Goal: Task Accomplishment & Management: Manage account settings

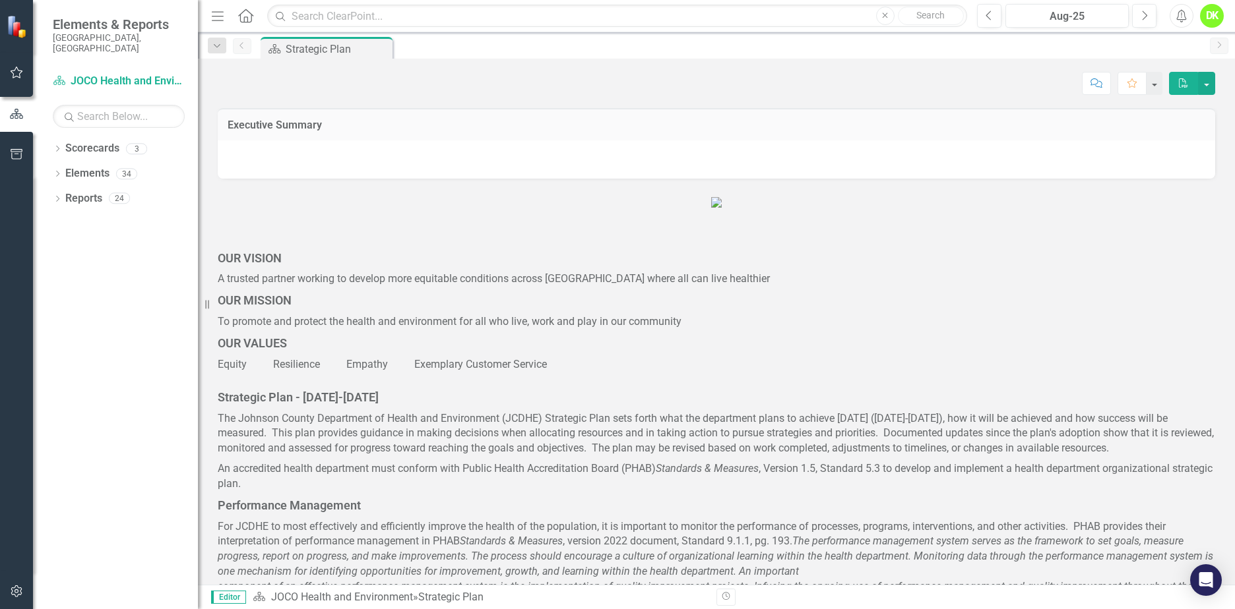
click at [56, 146] on icon "Dropdown" at bounding box center [57, 149] width 9 height 7
click at [65, 170] on icon "Dropdown" at bounding box center [64, 174] width 10 height 8
click at [121, 213] on div "DHE Dept Operations PM Scorecard" at bounding box center [142, 224] width 112 height 22
click at [155, 216] on link "DHE Dept Operations PM Scorecard" at bounding box center [142, 223] width 112 height 15
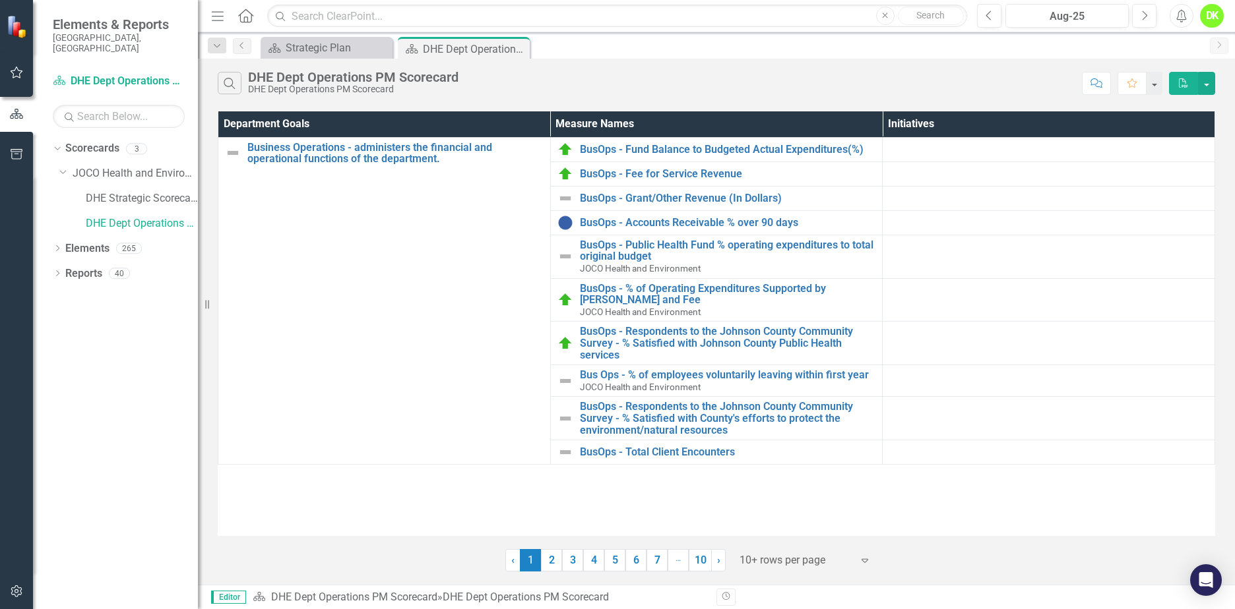
click at [548, 564] on link "2" at bounding box center [551, 560] width 21 height 22
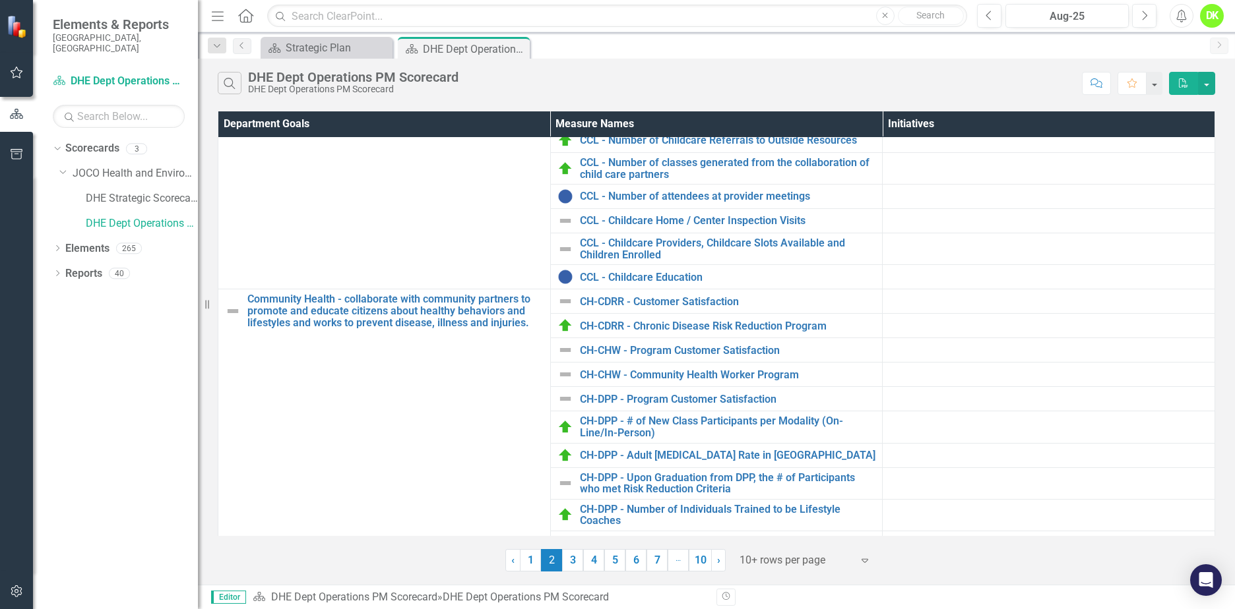
scroll to position [34, 0]
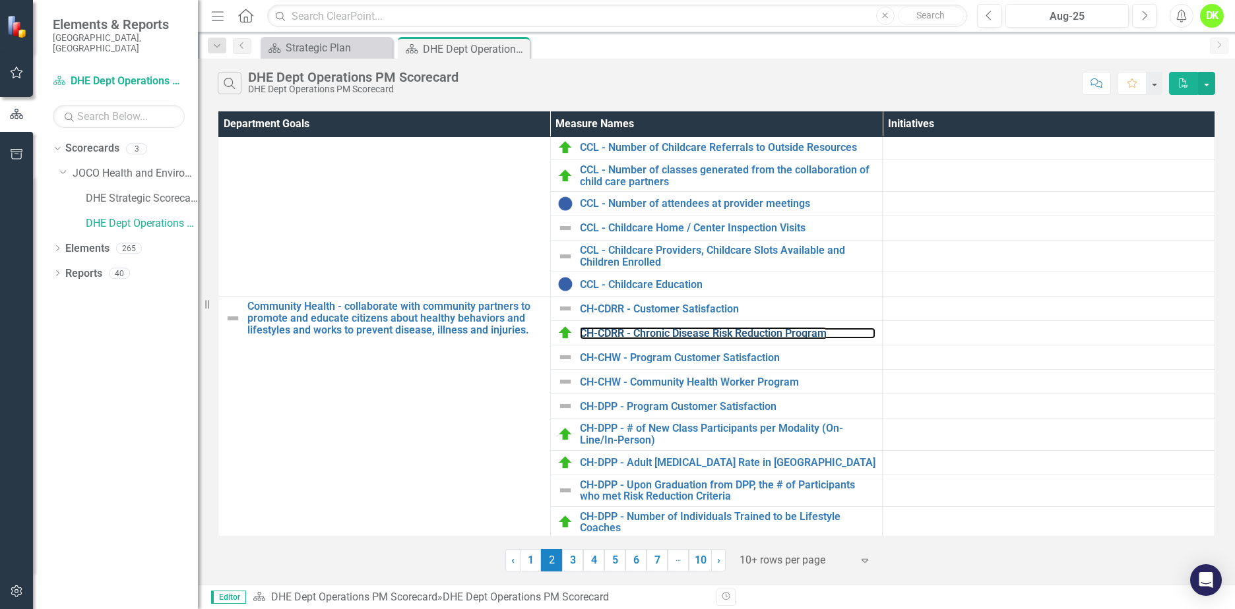
click at [699, 328] on link "CH-CDRR - Chronic Disease Risk Reduction Program" at bounding box center [728, 334] width 296 height 12
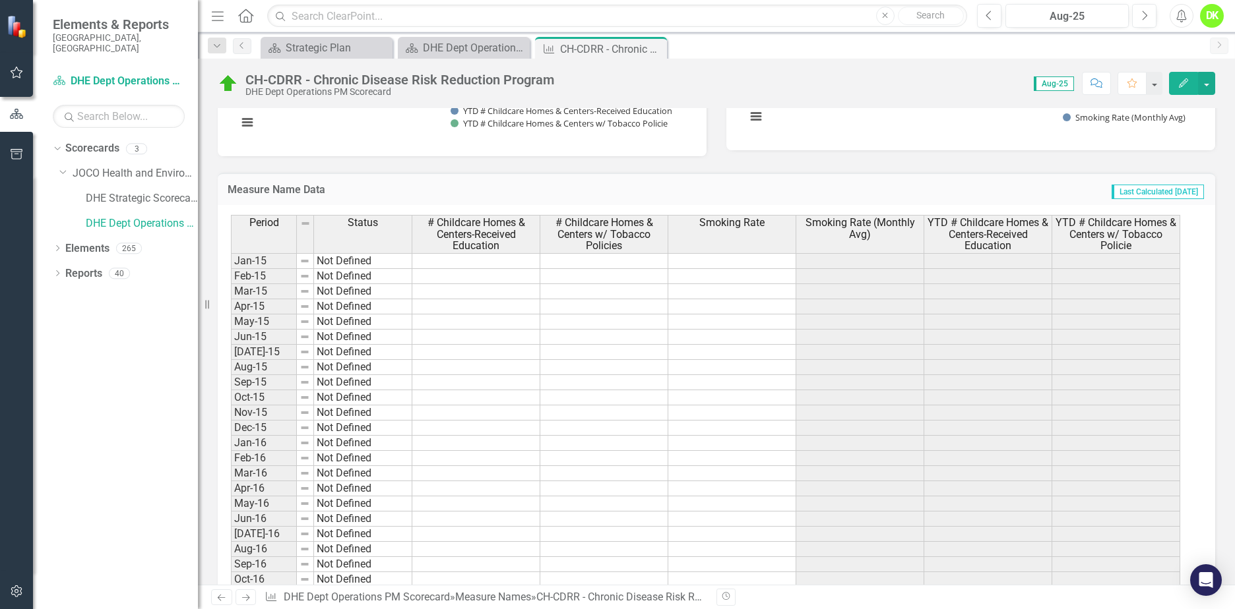
scroll to position [726, 0]
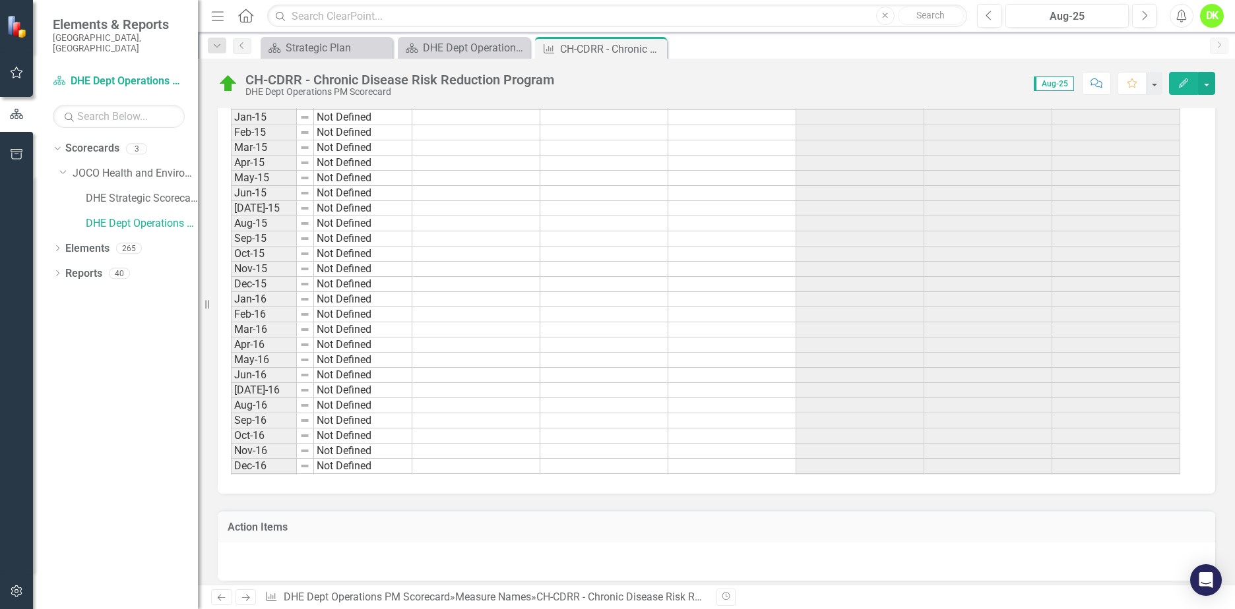
click at [0, 0] on icon "Close" at bounding box center [0, 0] width 0 height 0
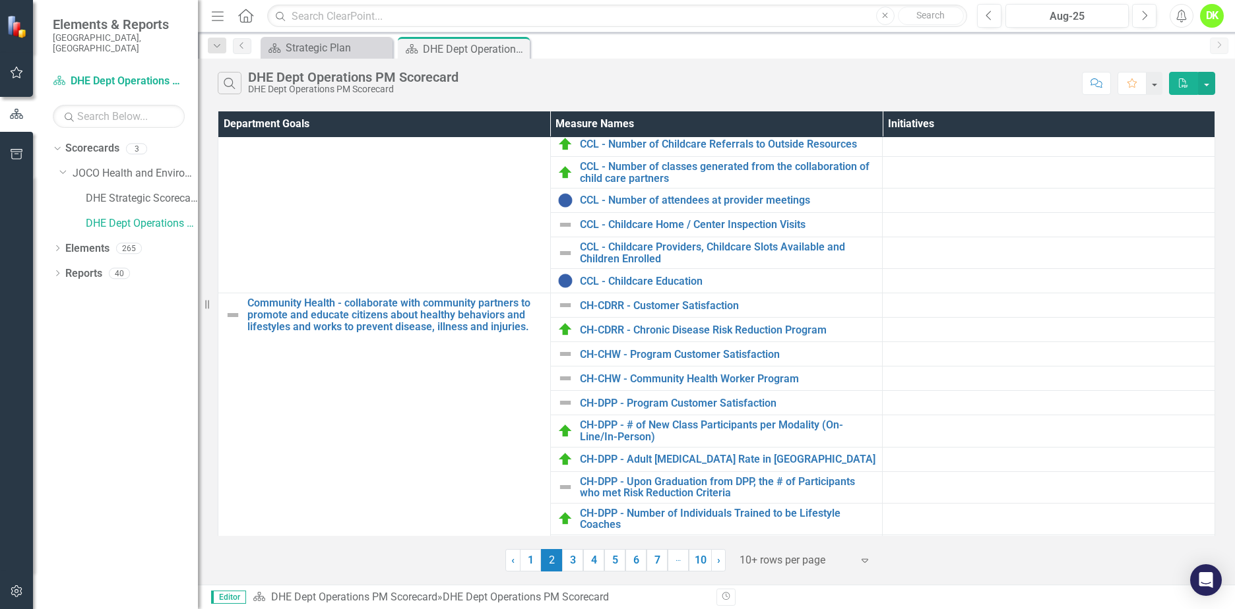
scroll to position [66, 0]
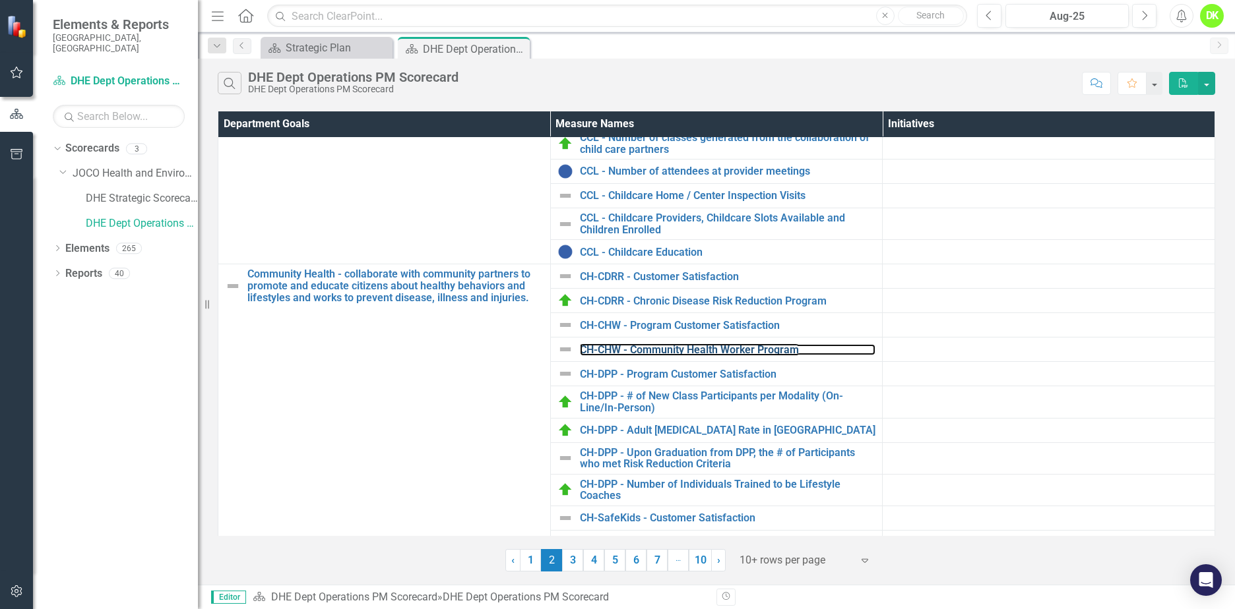
click at [719, 350] on link "CH-CHW - Community Health Worker Program" at bounding box center [728, 350] width 296 height 12
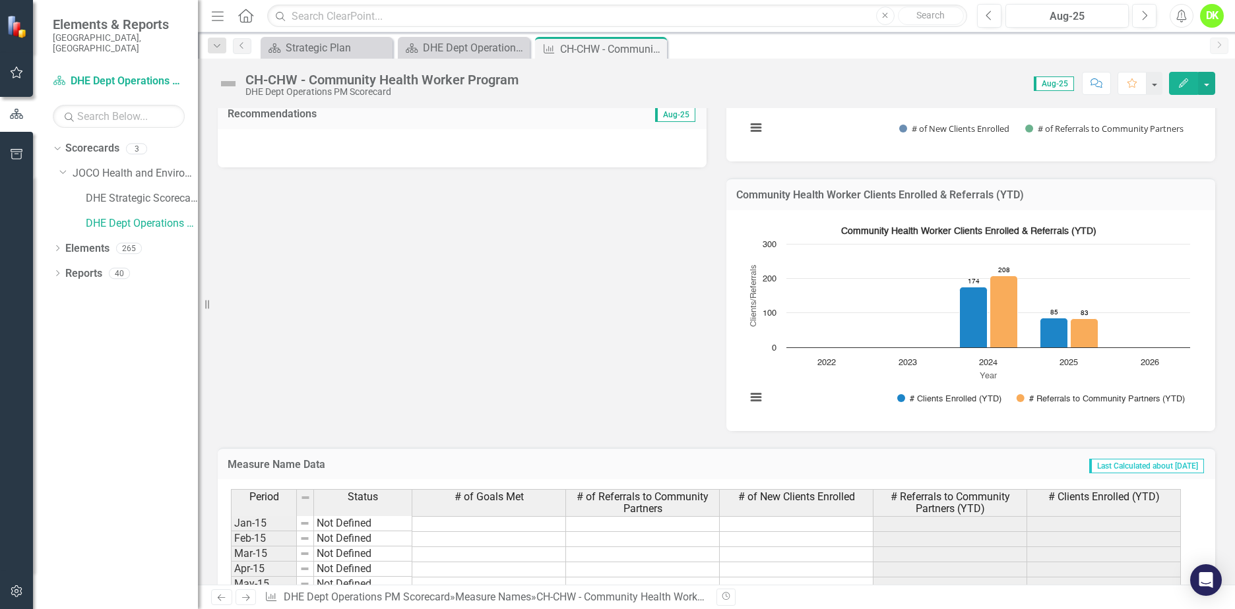
scroll to position [264, 0]
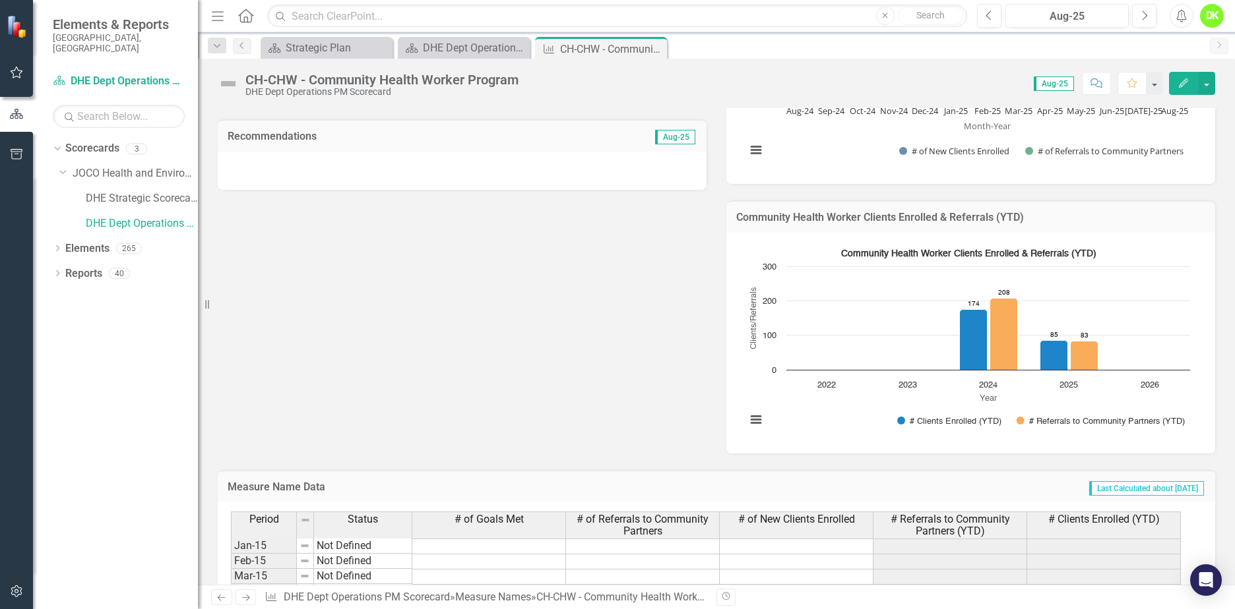
click at [0, 0] on icon "Close" at bounding box center [0, 0] width 0 height 0
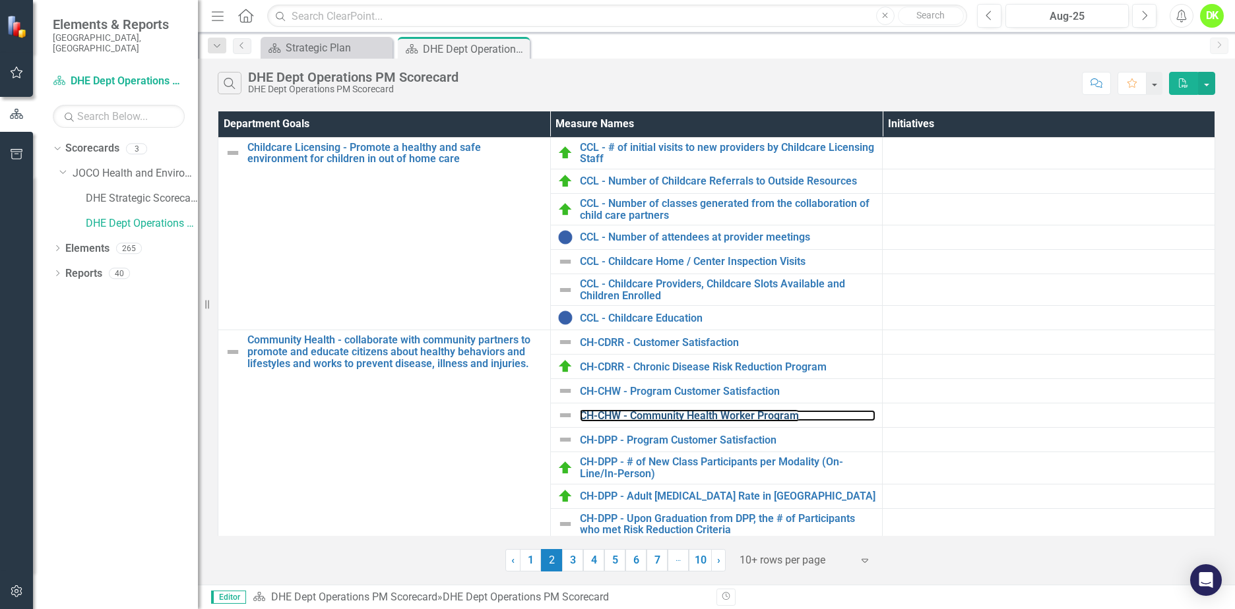
click at [660, 414] on link "CH-CHW - Community Health Worker Program" at bounding box center [728, 416] width 296 height 12
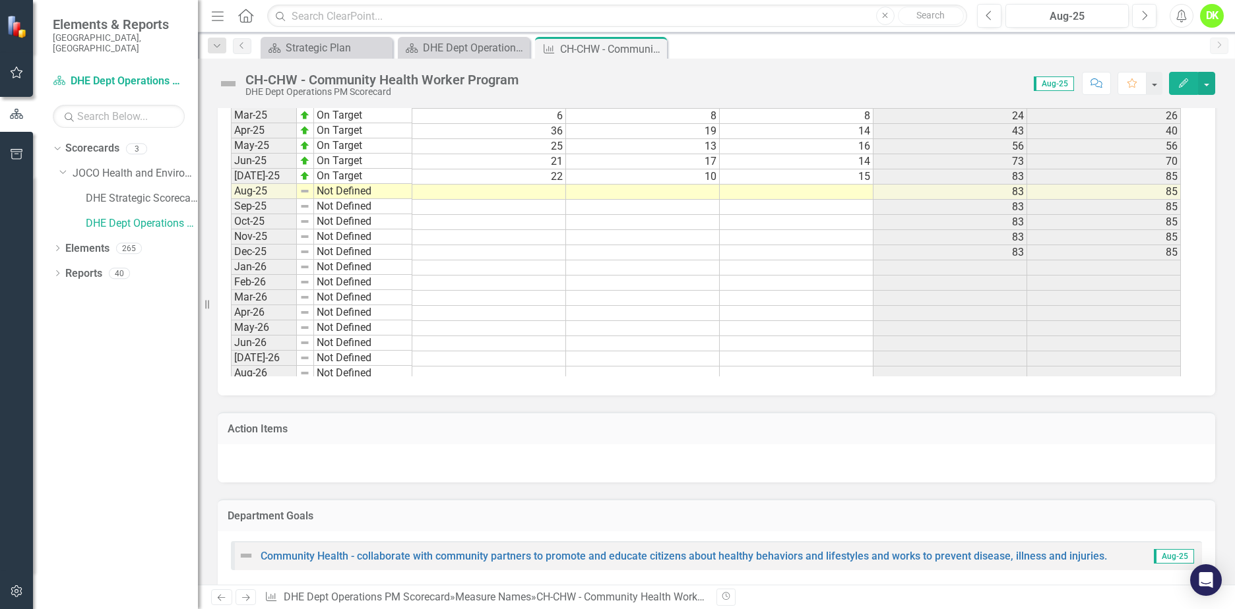
scroll to position [1754, 0]
click at [0, 0] on icon "Close" at bounding box center [0, 0] width 0 height 0
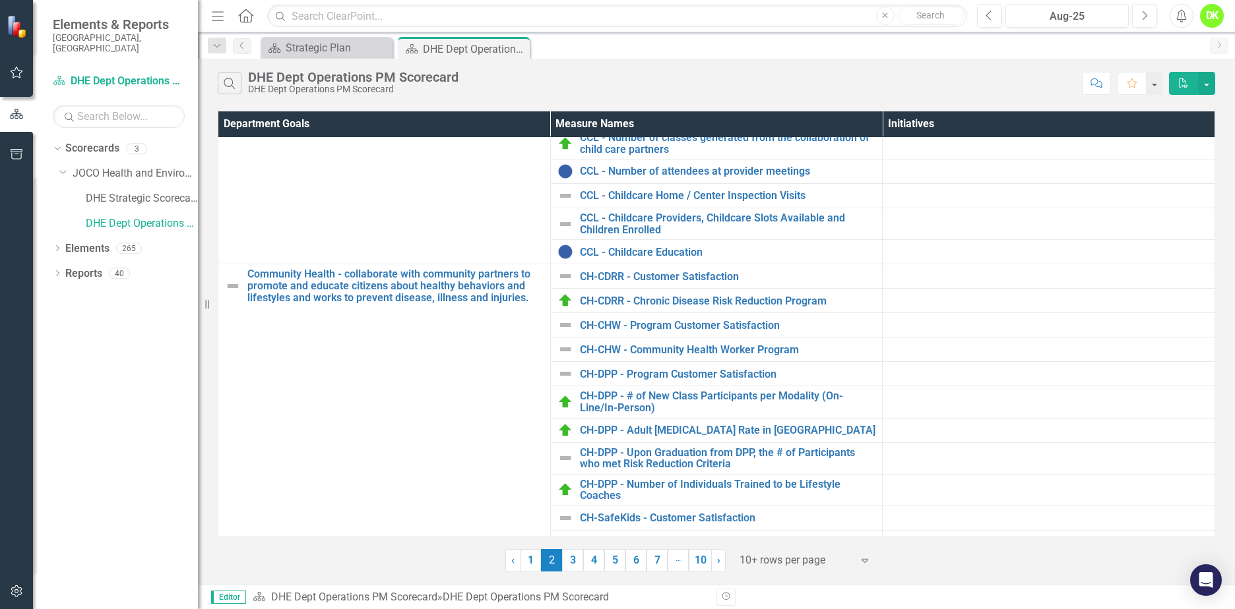
scroll to position [132, 0]
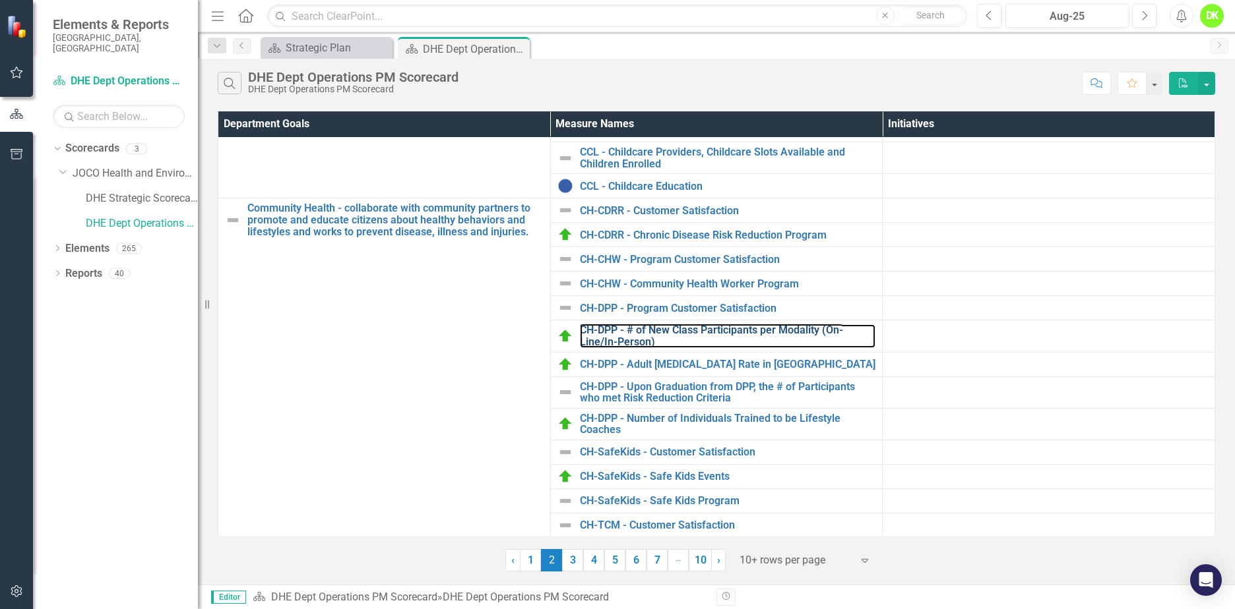
click at [716, 325] on link "CH-DPP - # of New Class Participants per Modality (On-Line/In-Person)" at bounding box center [728, 336] width 296 height 23
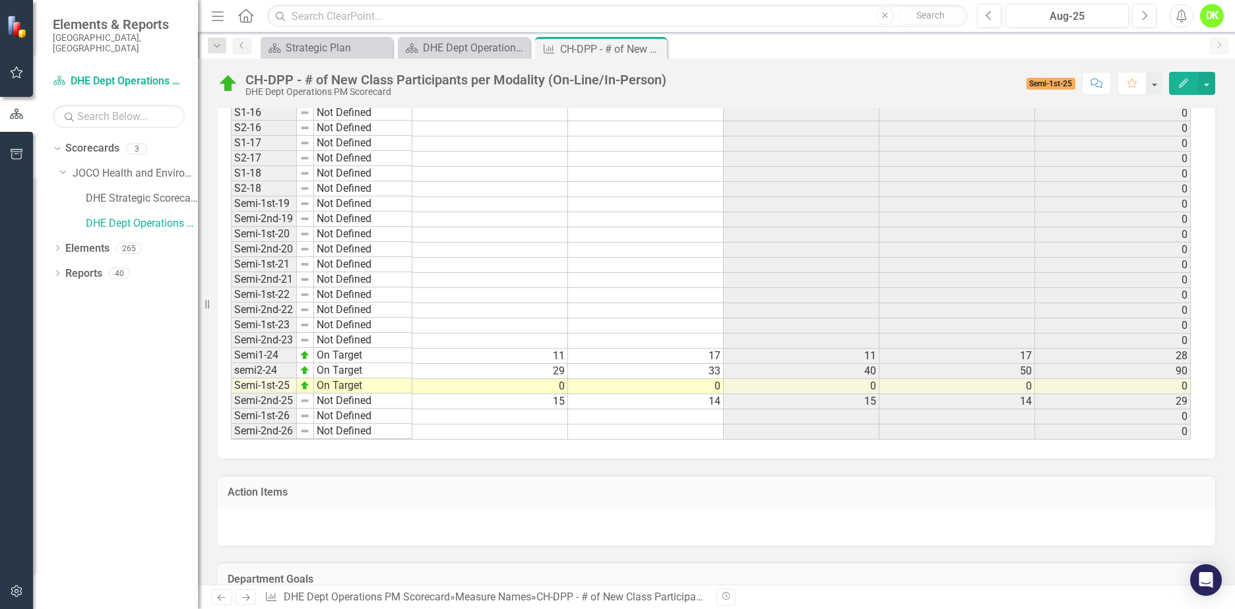
scroll to position [857, 0]
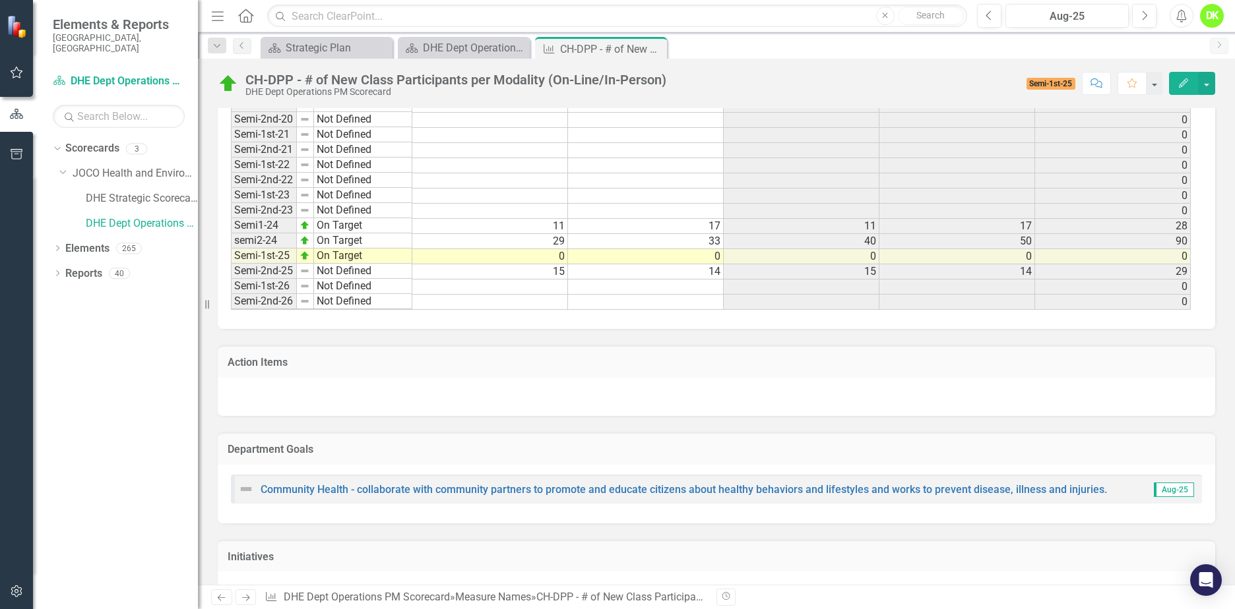
click at [0, 0] on icon "Close" at bounding box center [0, 0] width 0 height 0
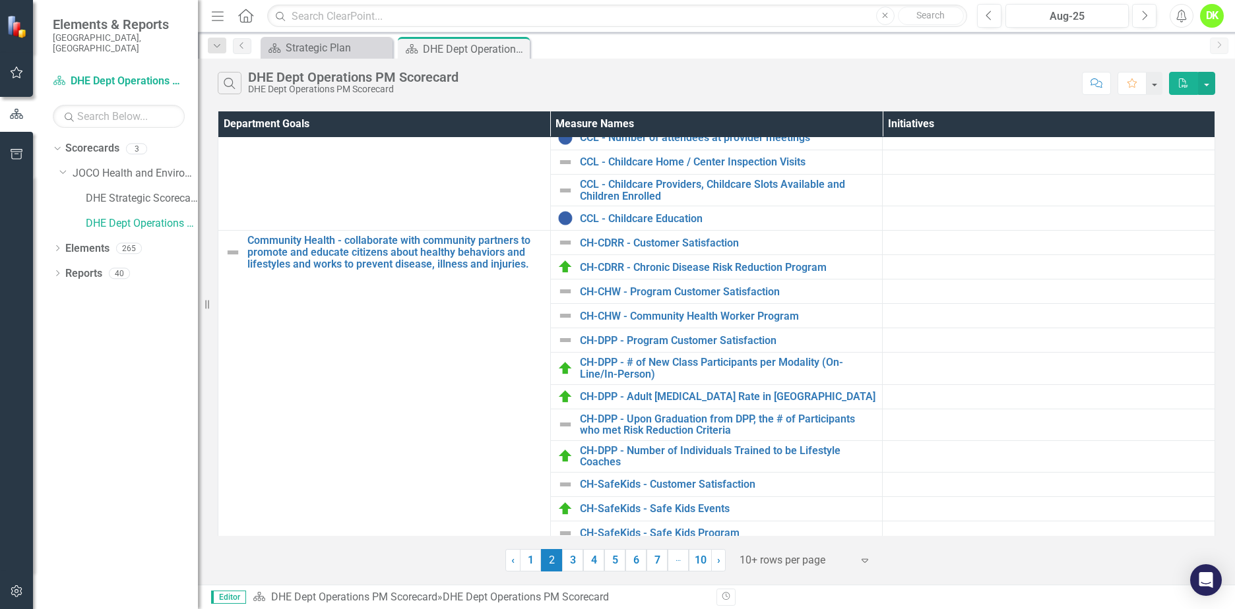
scroll to position [132, 0]
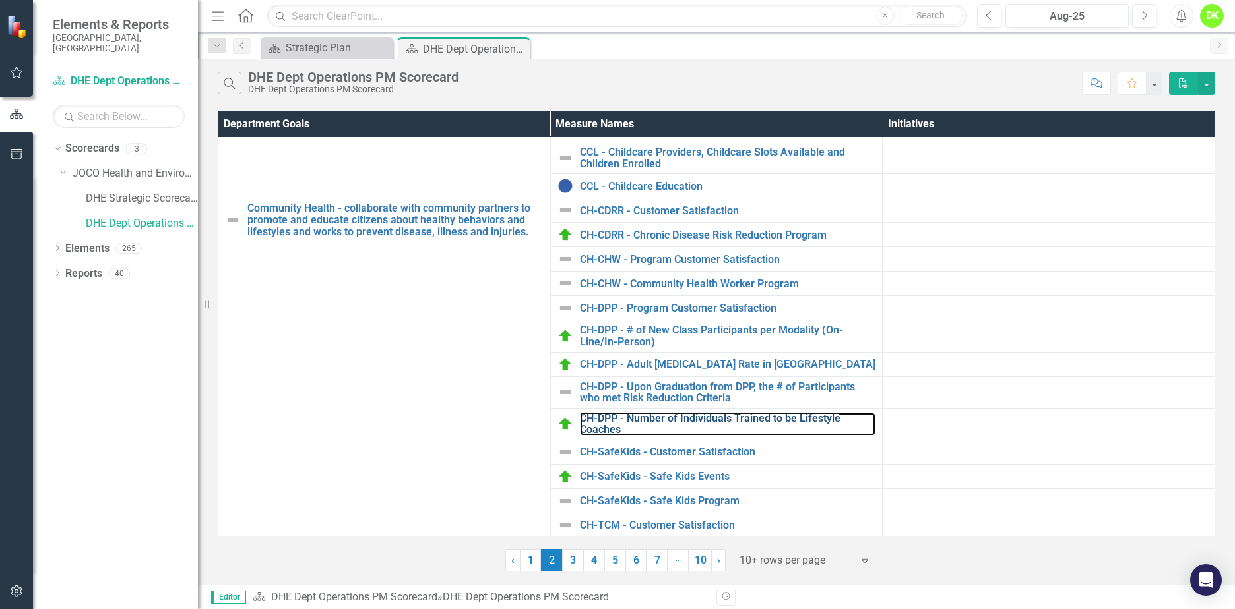
click at [758, 420] on link "CH-DPP - Number of Individuals Trained to be Lifestyle Coaches" at bounding box center [728, 424] width 296 height 23
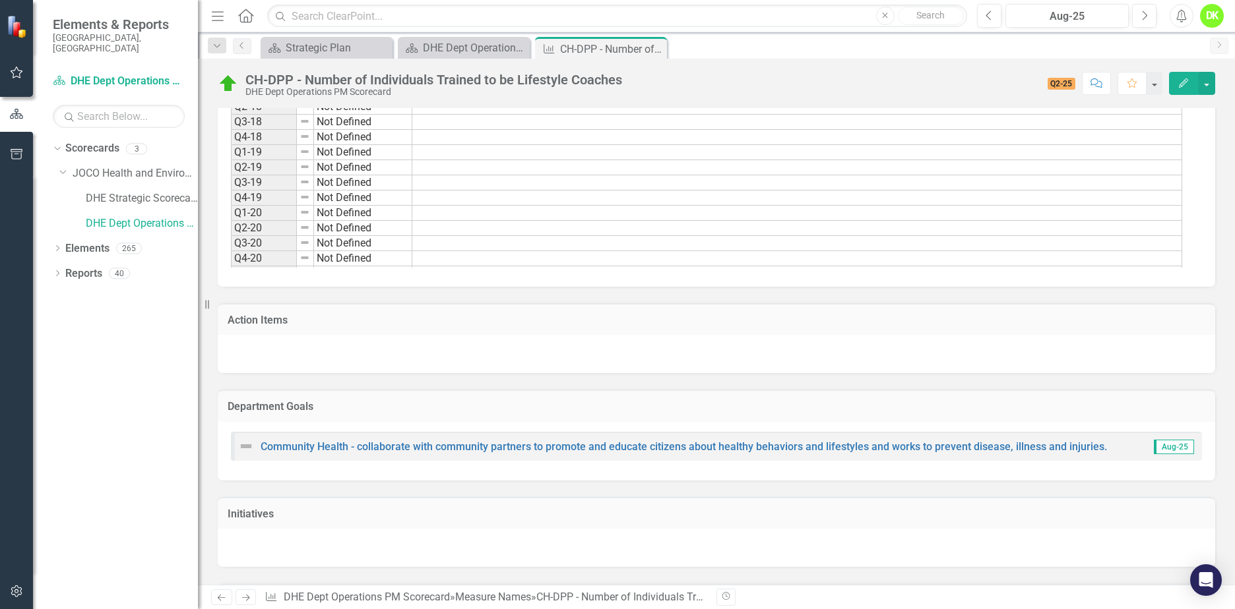
scroll to position [660, 0]
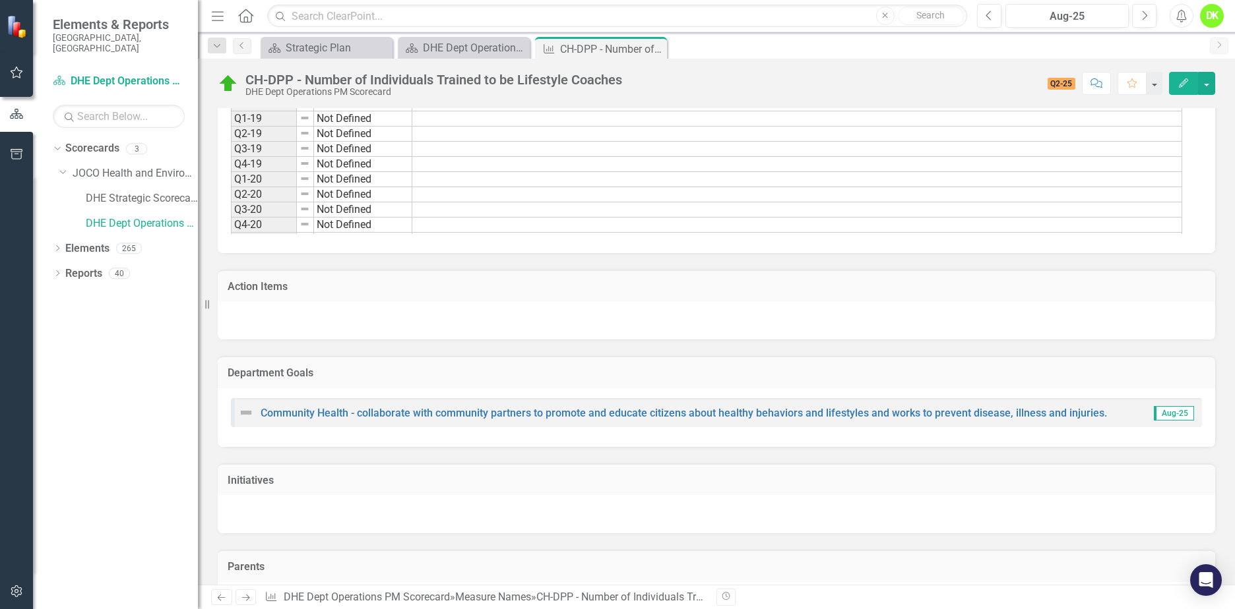
click at [0, 0] on icon "Close" at bounding box center [0, 0] width 0 height 0
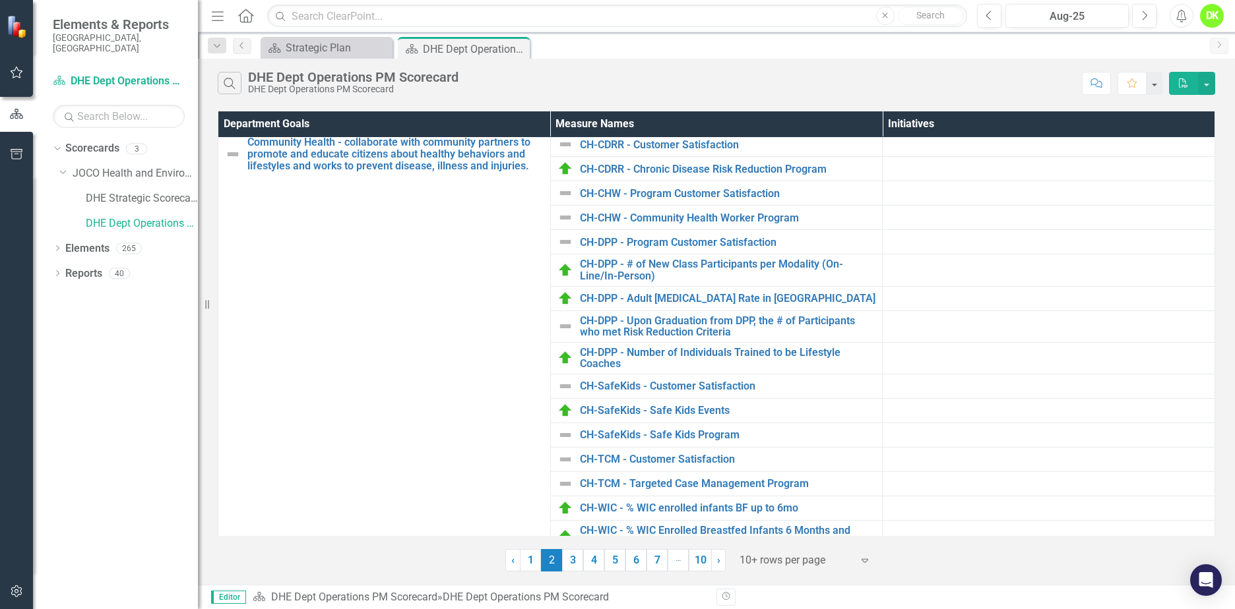
scroll to position [264, 0]
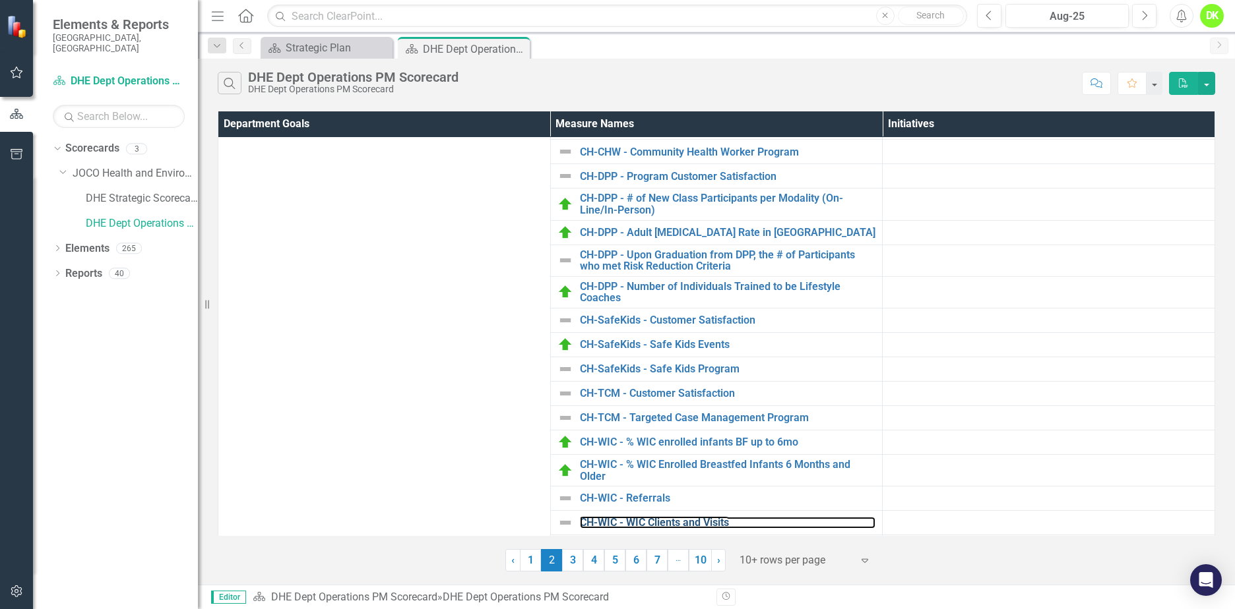
click at [637, 519] on link "CH-WIC - WIC Clients and Visits" at bounding box center [728, 523] width 296 height 12
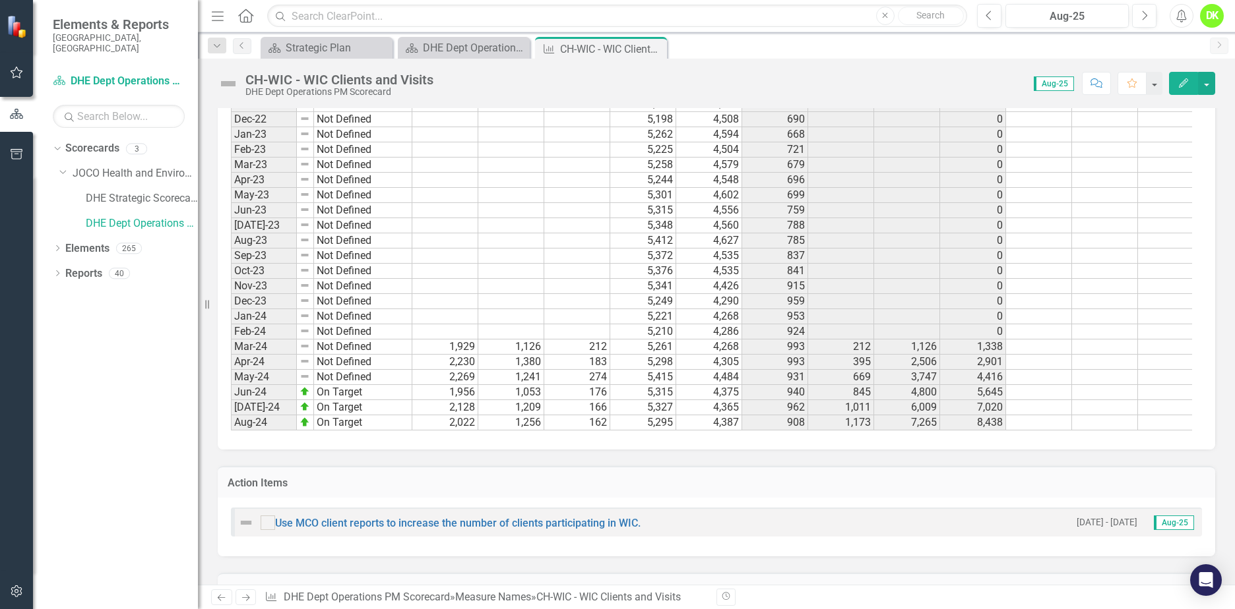
click at [0, 0] on icon "Close" at bounding box center [0, 0] width 0 height 0
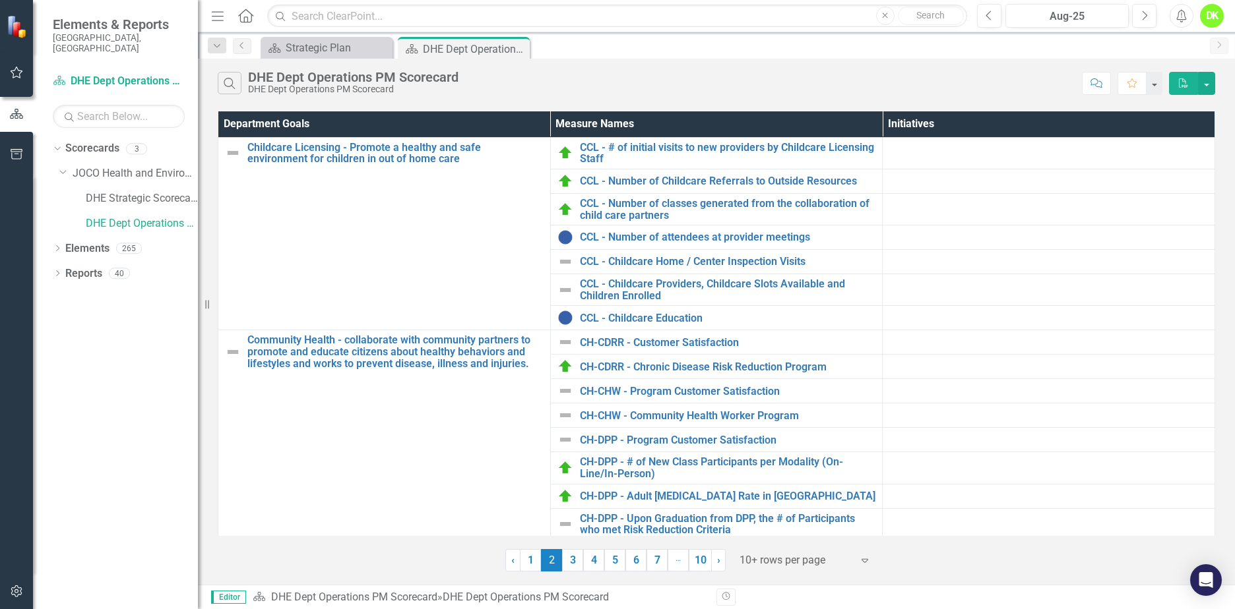
click at [573, 568] on link "3" at bounding box center [572, 560] width 21 height 22
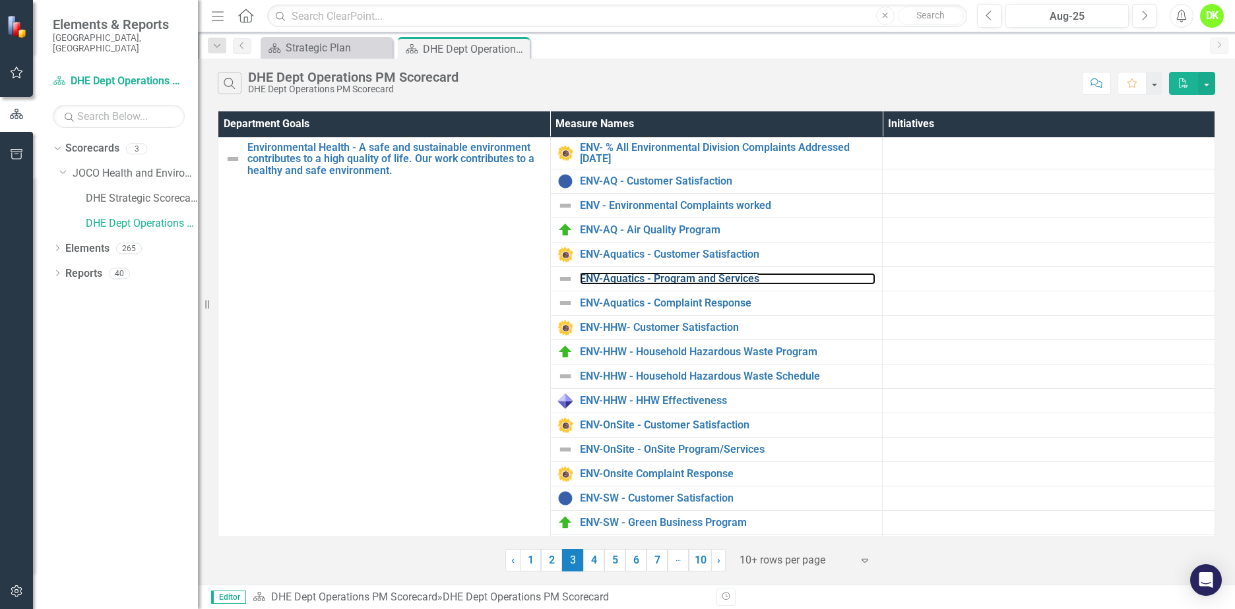
click at [662, 273] on link "ENV-Aquatics - Program and Services" at bounding box center [728, 279] width 296 height 12
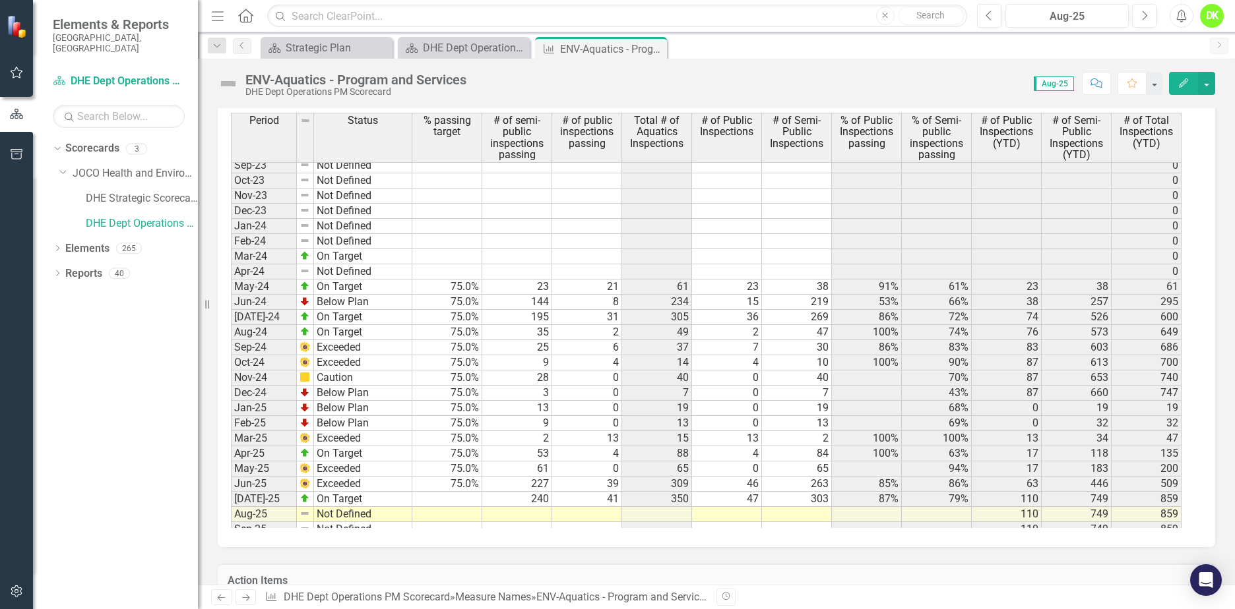
scroll to position [1681, 0]
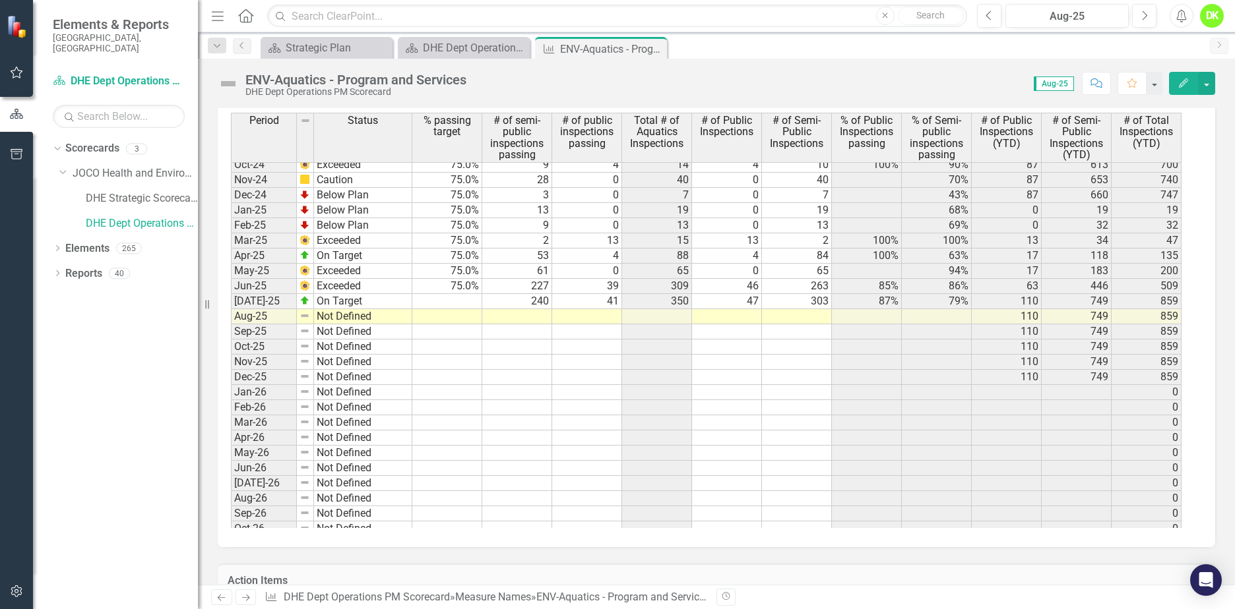
click at [444, 298] on tbody "May-23 Not Defined 0 Jun-23 Not Defined 0 [DATE]-23 Not Defined 0 Aug-23 Not De…" at bounding box center [706, 233] width 950 height 668
type textarea "75"
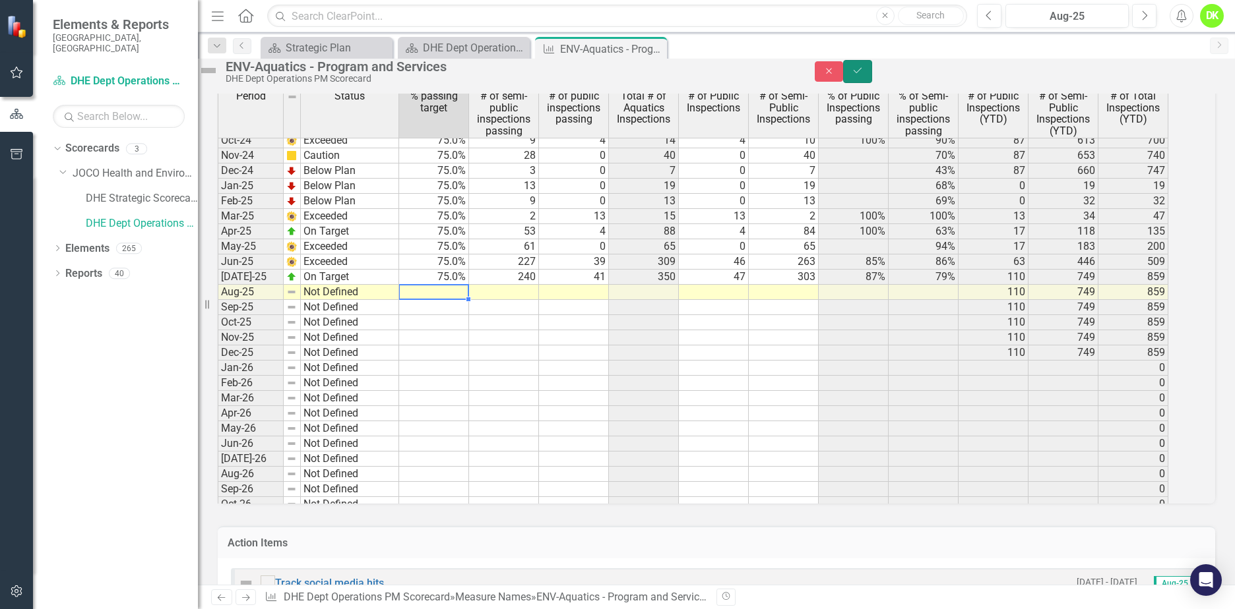
click at [863, 75] on icon "Save" at bounding box center [858, 70] width 12 height 9
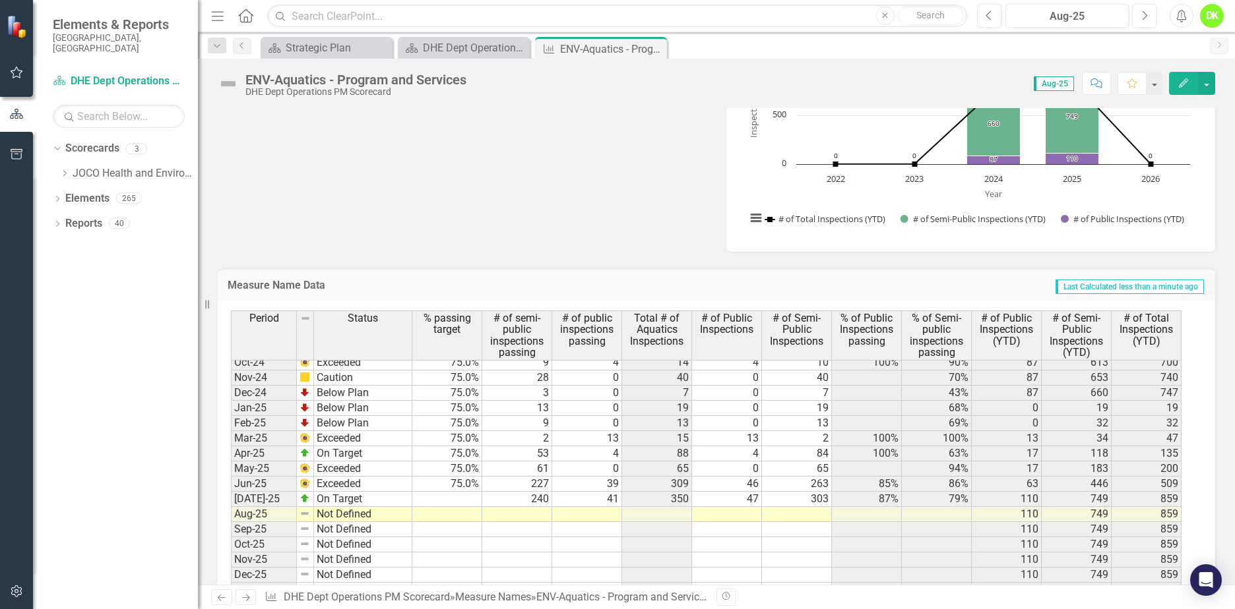
click at [441, 499] on tbody "Sep-23 Not Defined 0 Oct-23 Not Defined 0 Nov-23 Not Defined 0 Dec-23 Not Defin…" at bounding box center [706, 461] width 950 height 607
click at [462, 502] on td at bounding box center [447, 499] width 70 height 15
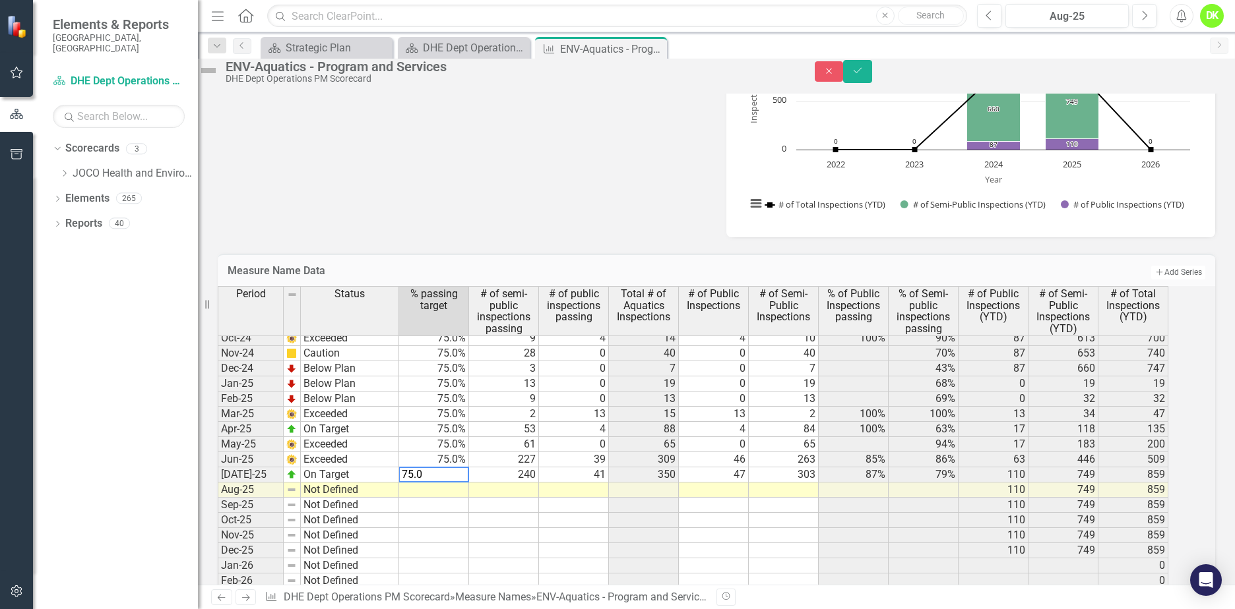
type textarea "75.0"
click at [218, 522] on div "Period Status % passing target # of semi-public inspections passing # of public…" at bounding box center [218, 419] width 0 height 642
click at [863, 75] on icon "Save" at bounding box center [858, 70] width 12 height 9
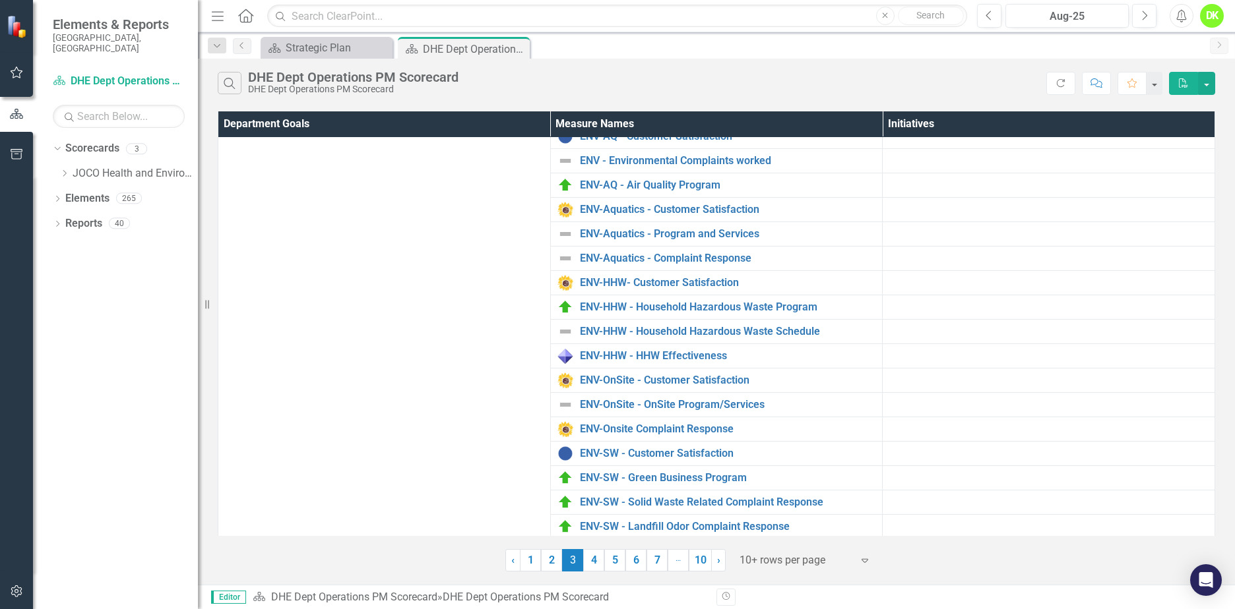
scroll to position [121, 0]
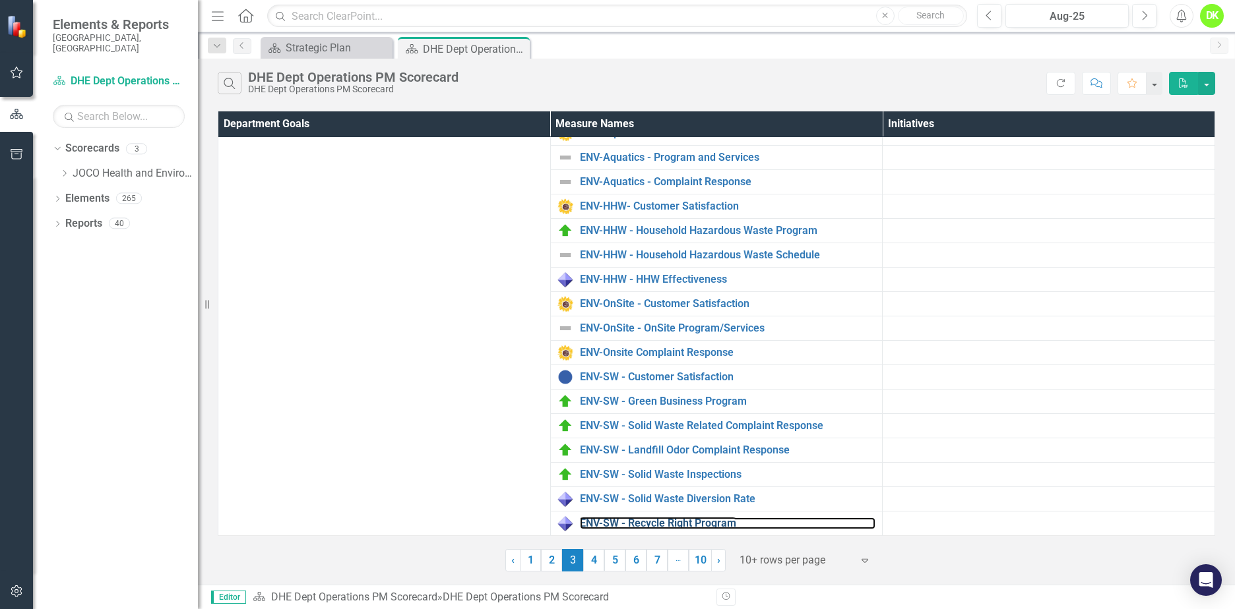
click at [722, 521] on link "ENV-SW - Recycle Right Program" at bounding box center [728, 524] width 296 height 12
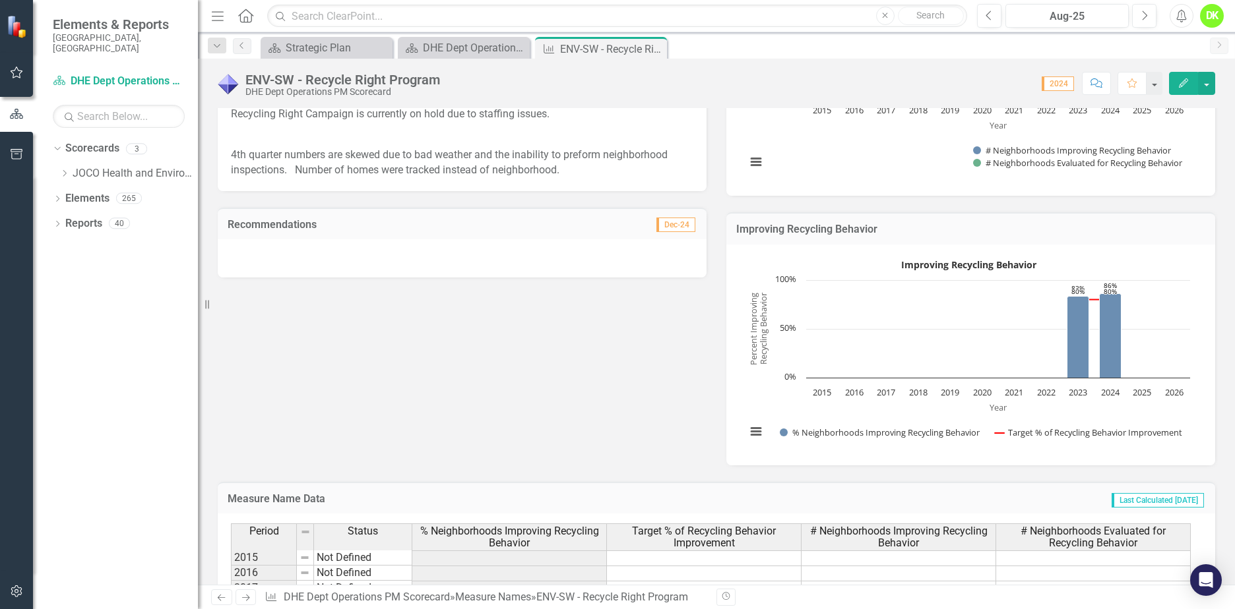
scroll to position [198, 0]
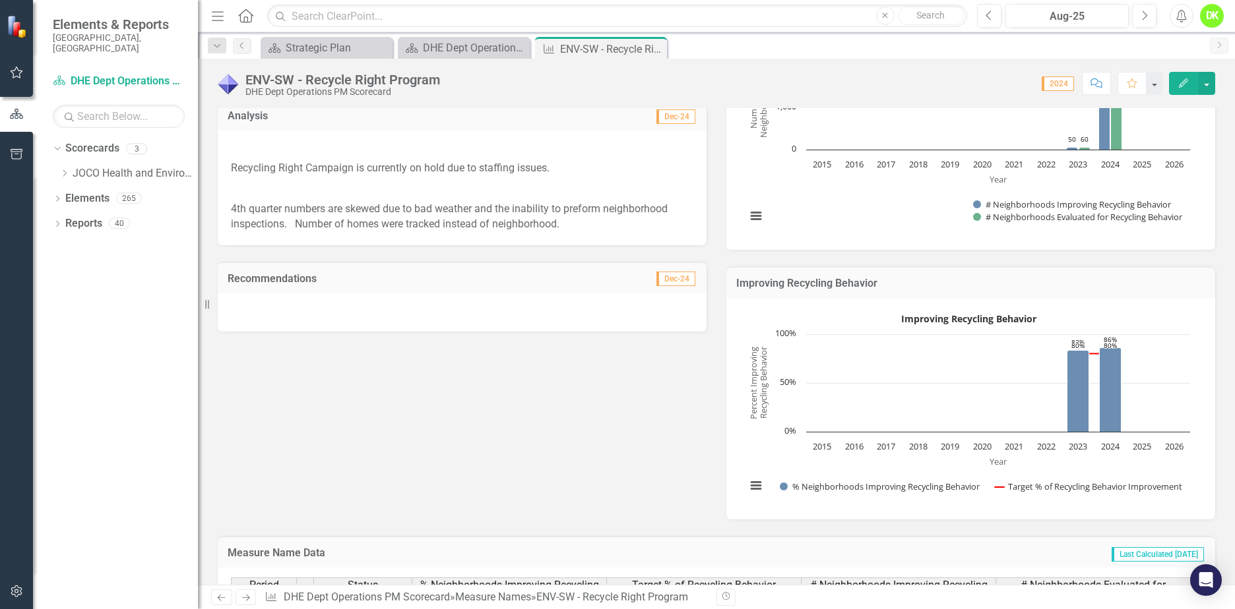
click at [0, 0] on icon "Close" at bounding box center [0, 0] width 0 height 0
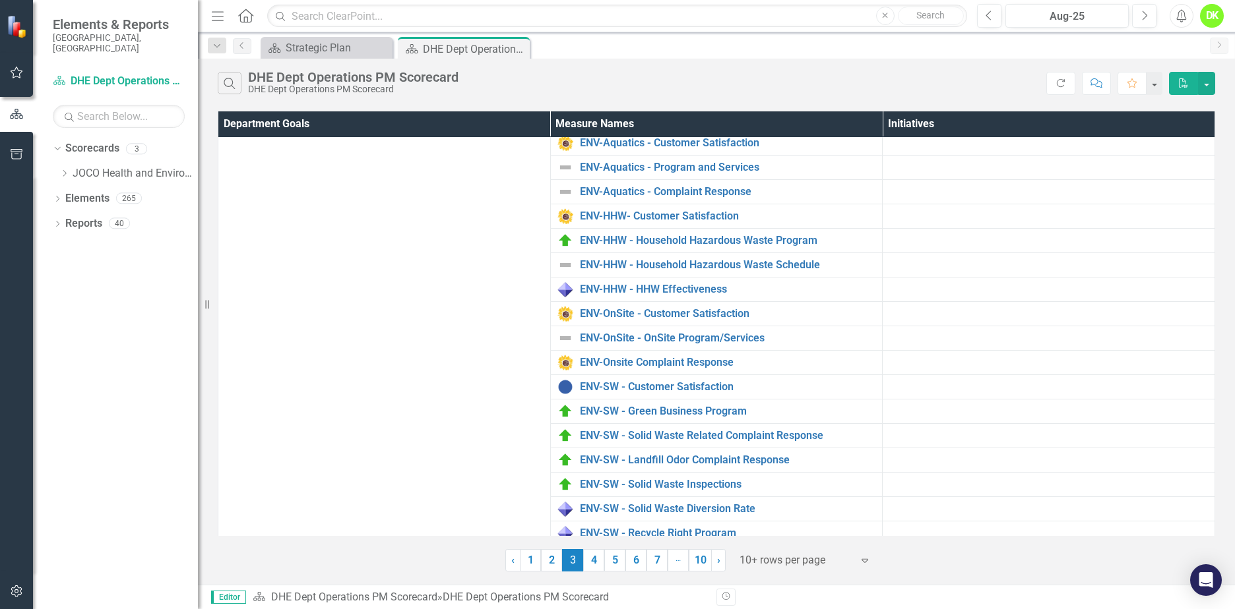
scroll to position [121, 0]
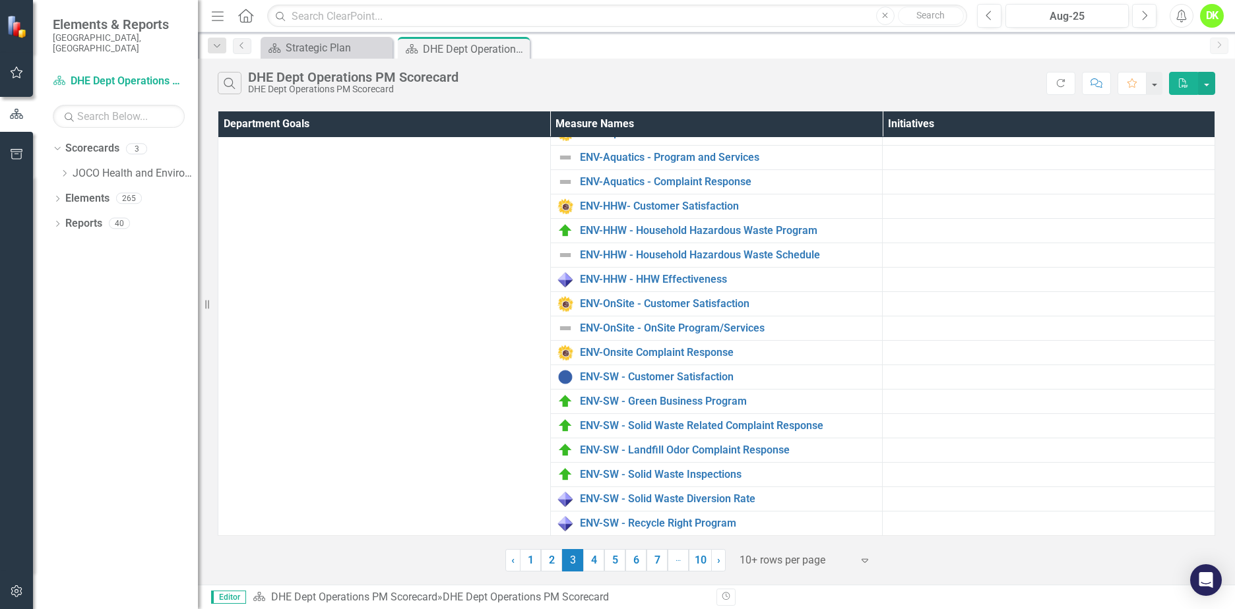
click at [597, 561] on link "4" at bounding box center [593, 560] width 21 height 22
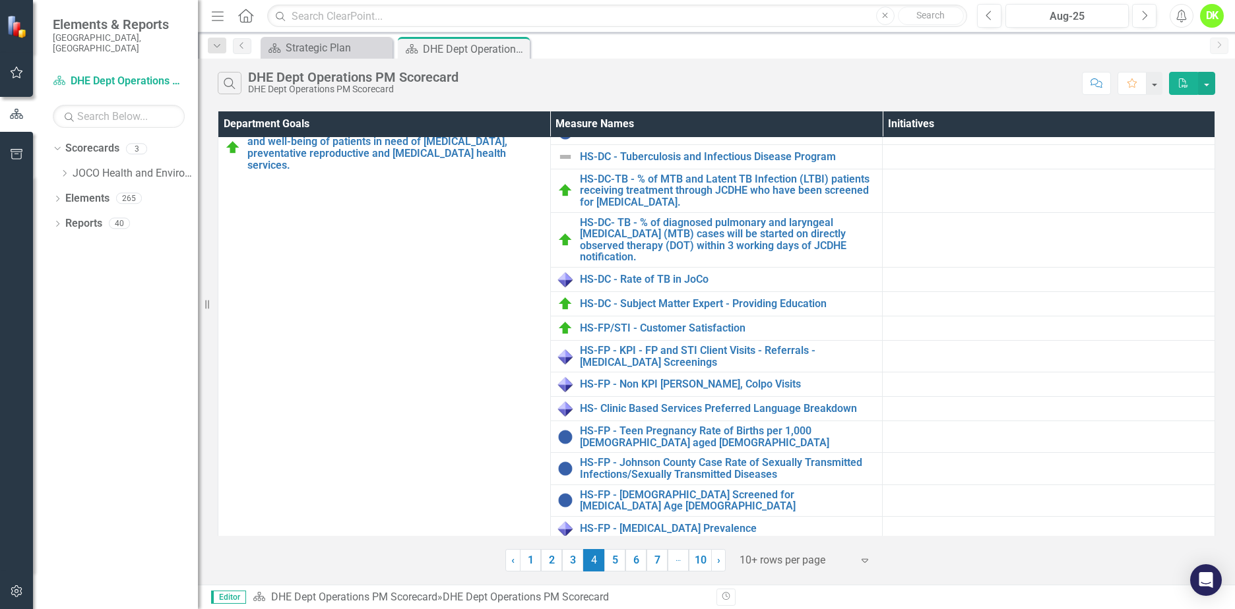
scroll to position [0, 0]
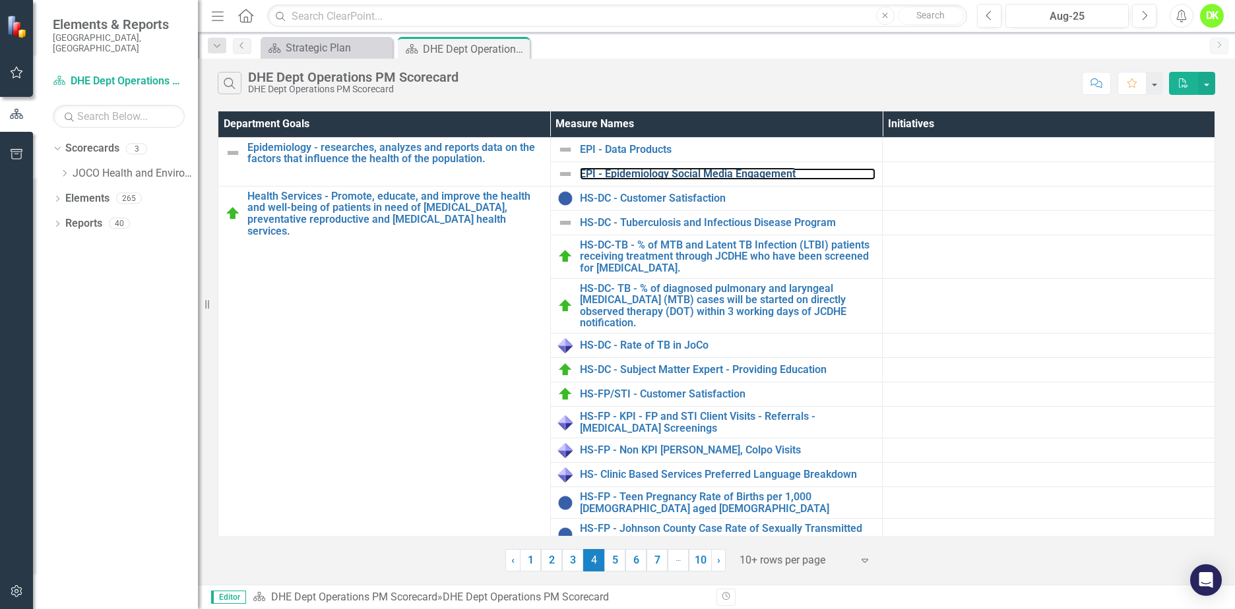
click at [741, 172] on link "EPI - Epidemiology Social Media Engagement" at bounding box center [728, 174] width 296 height 12
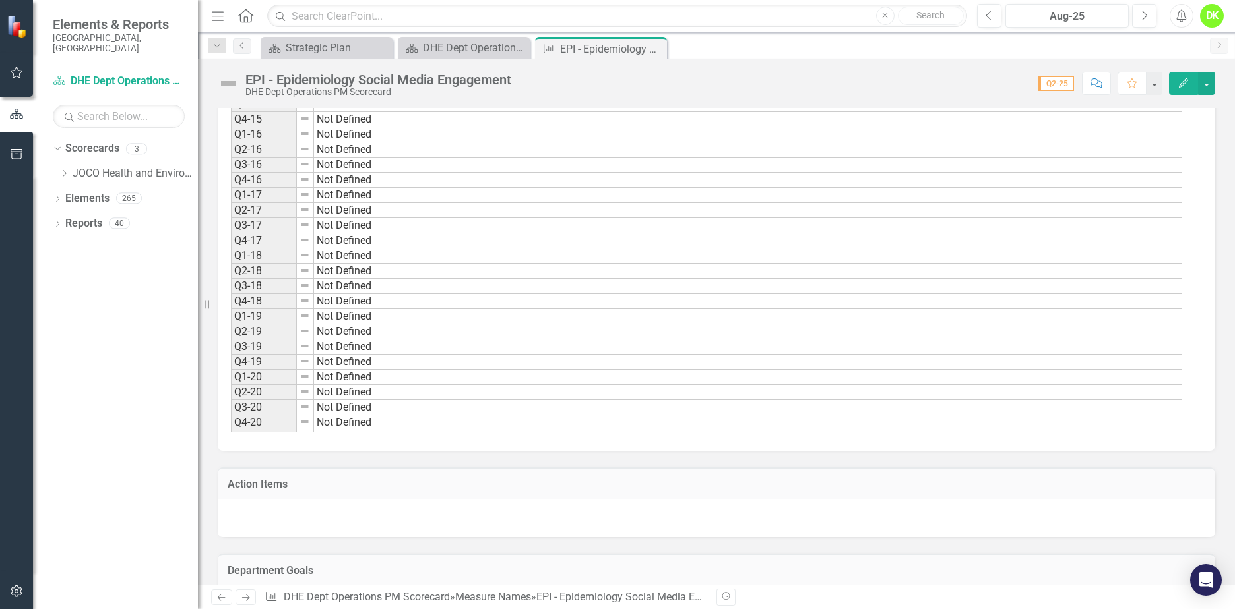
scroll to position [198, 0]
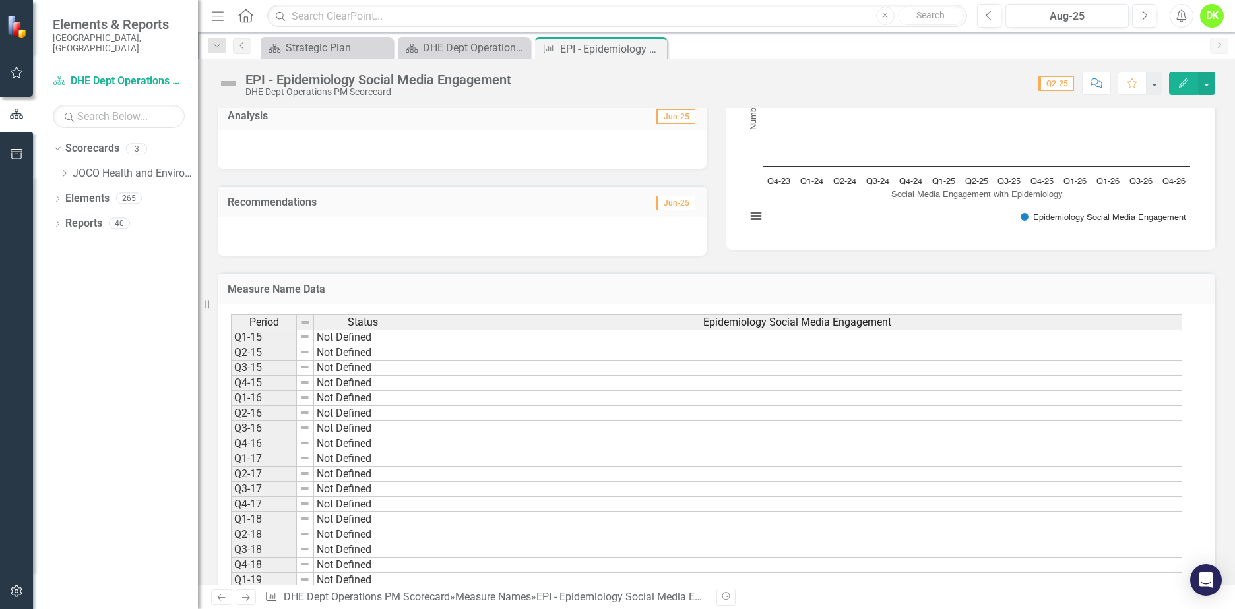
click at [0, 0] on icon "Close" at bounding box center [0, 0] width 0 height 0
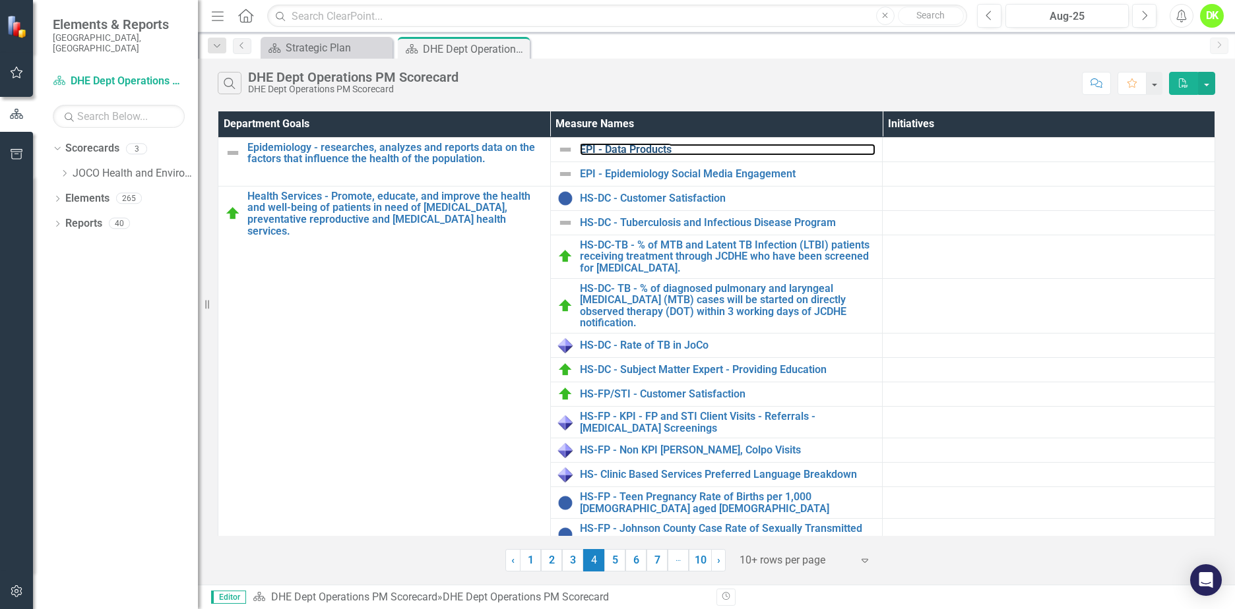
click at [642, 150] on link "EPI - Data Products" at bounding box center [728, 150] width 296 height 12
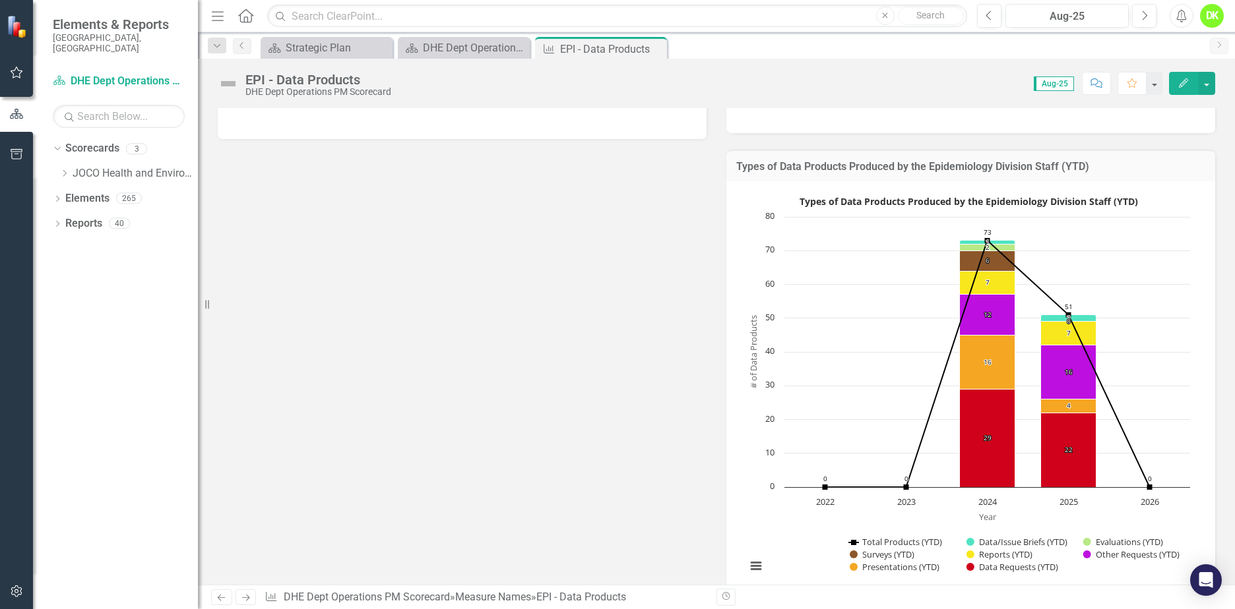
scroll to position [396, 0]
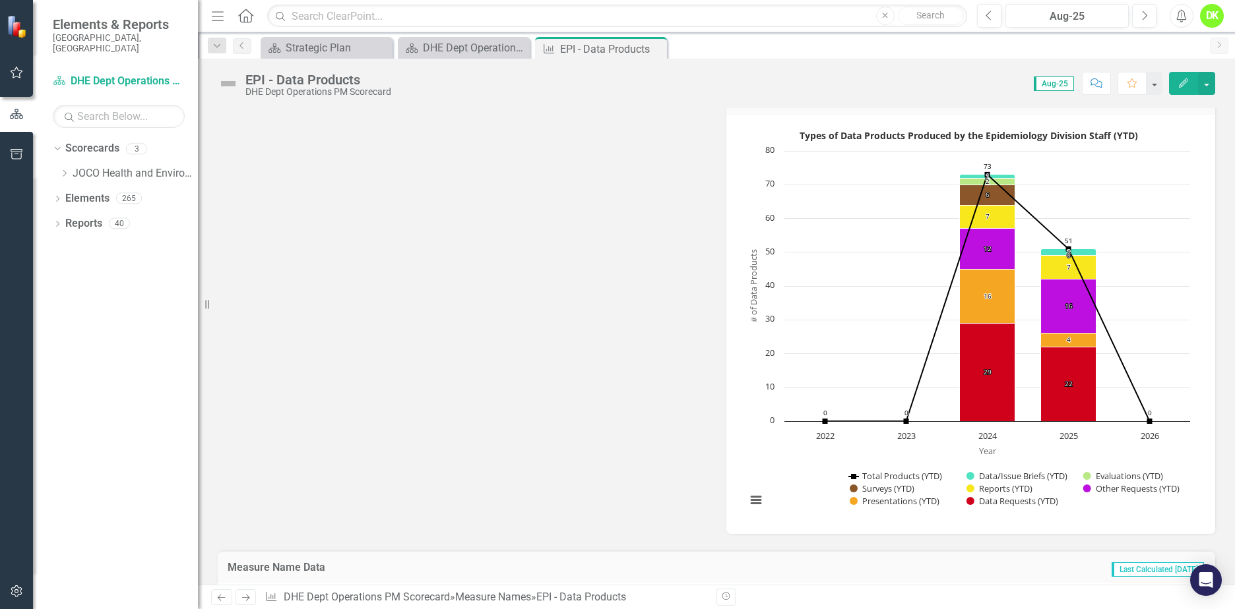
click at [0, 0] on icon "Close" at bounding box center [0, 0] width 0 height 0
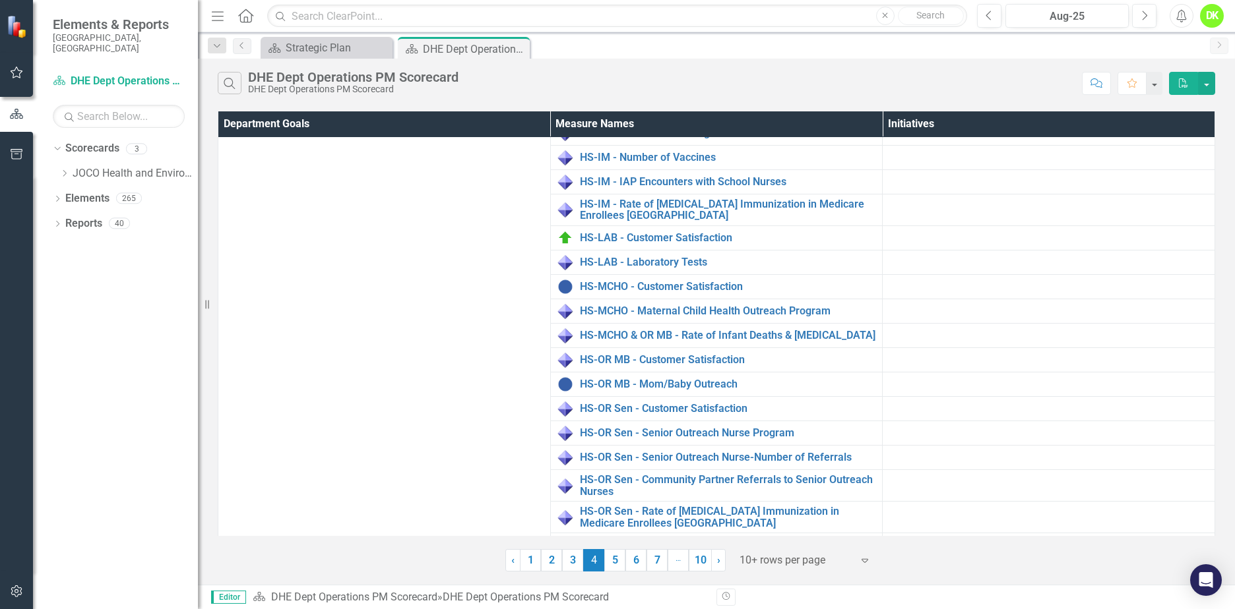
scroll to position [581, 0]
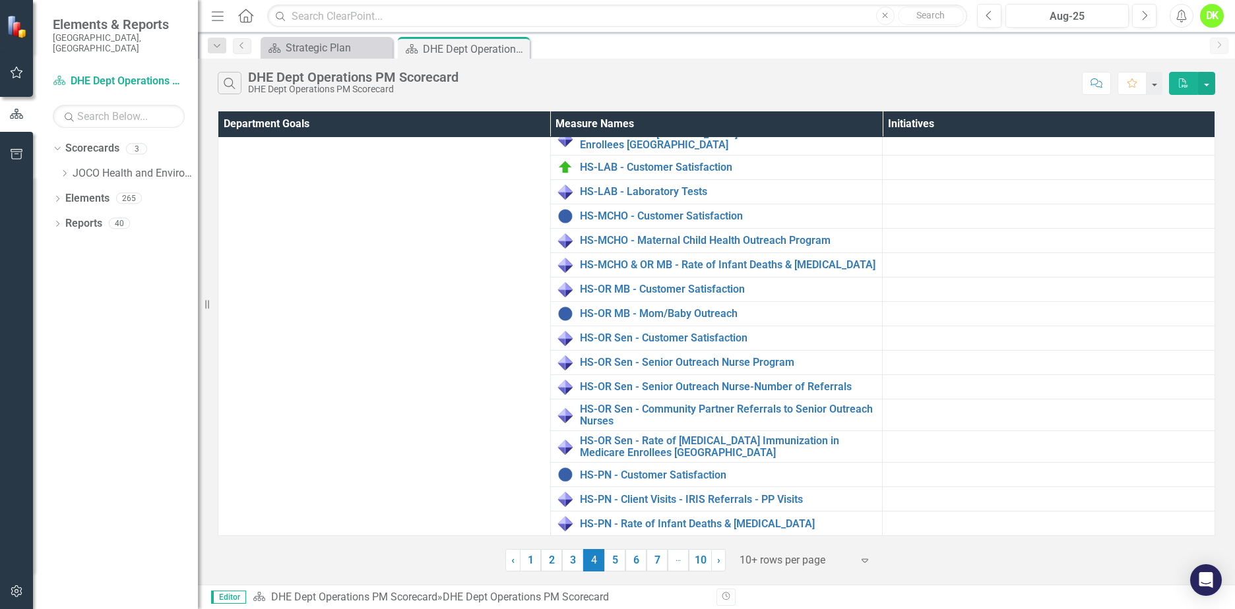
click at [618, 561] on link "5" at bounding box center [614, 560] width 21 height 22
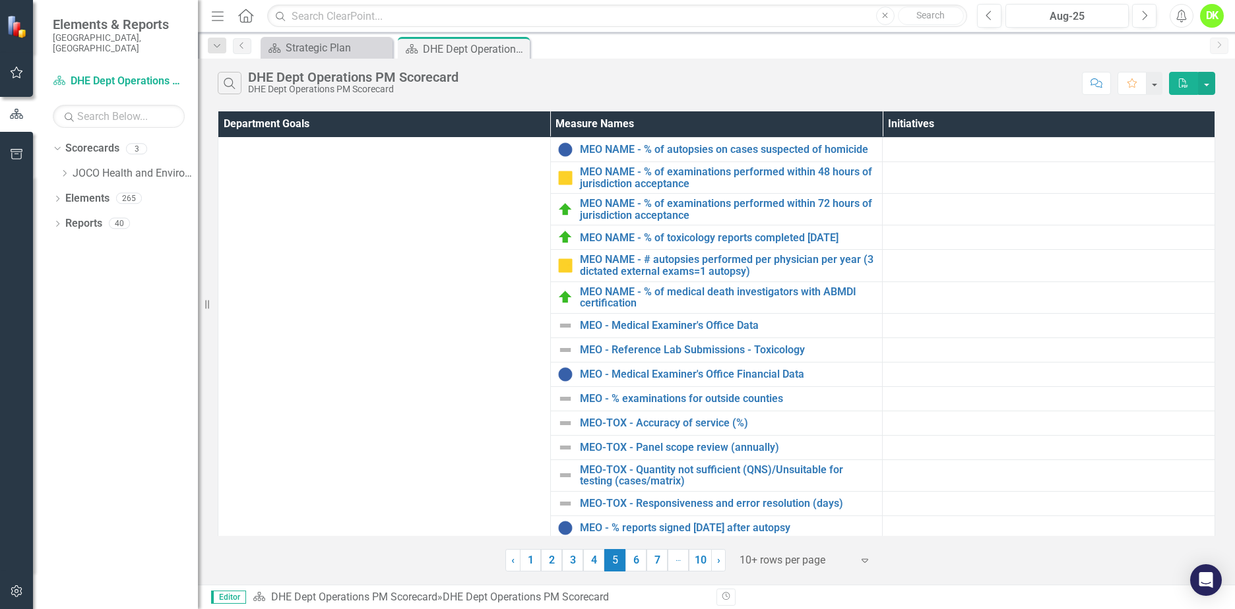
scroll to position [124, 0]
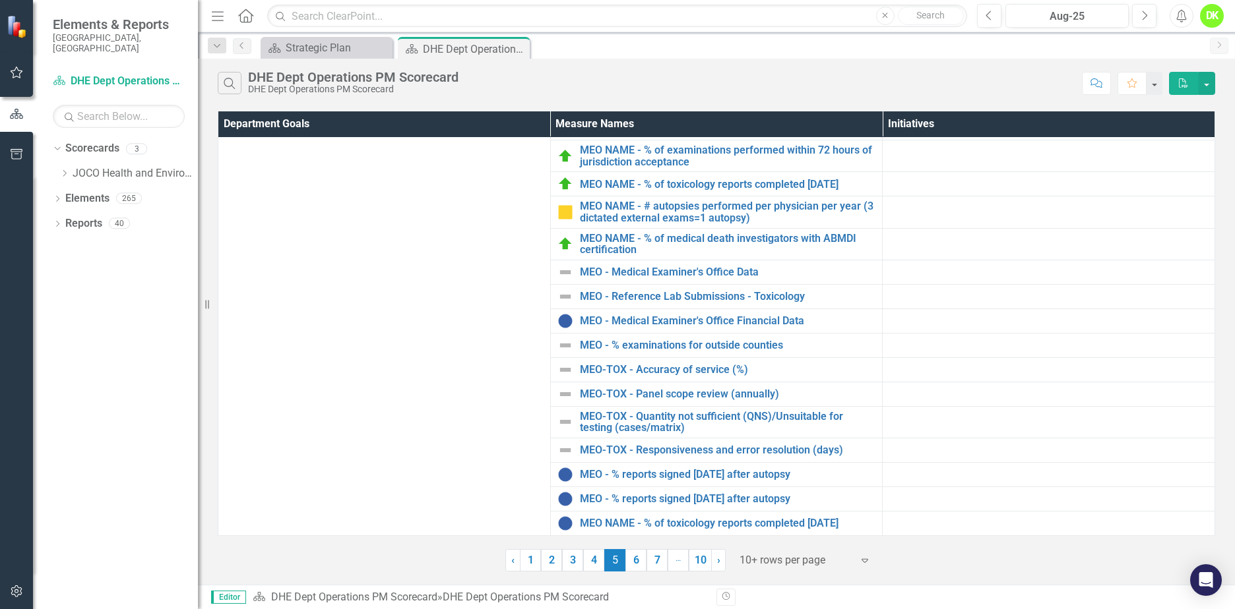
click at [627, 559] on link "6" at bounding box center [635, 560] width 21 height 22
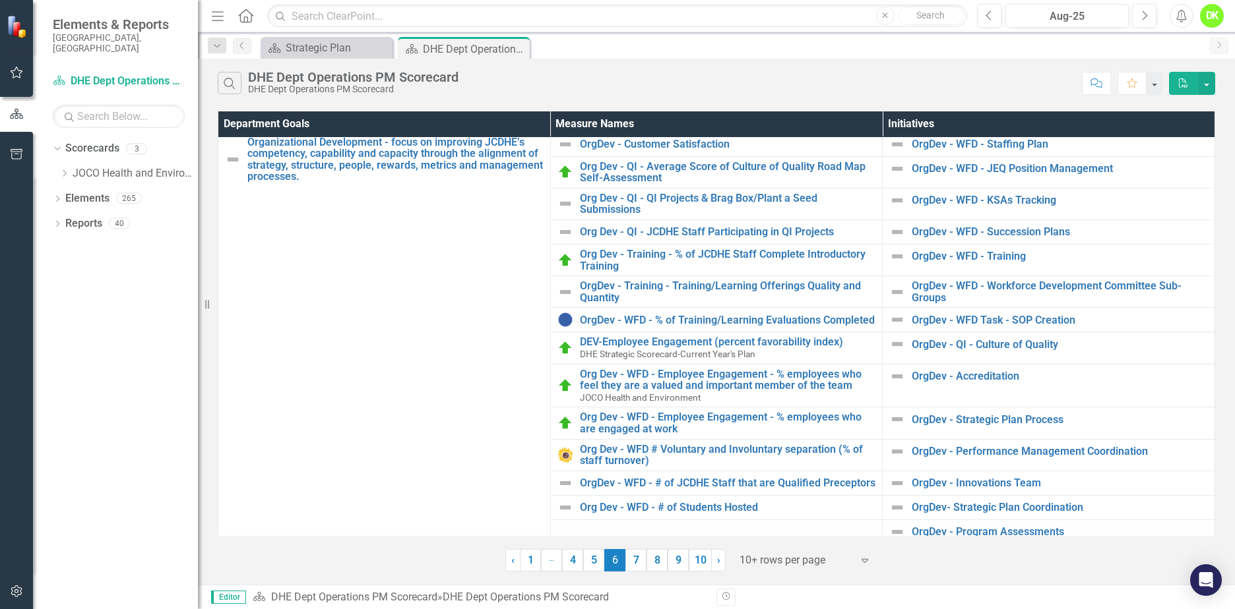
scroll to position [82, 0]
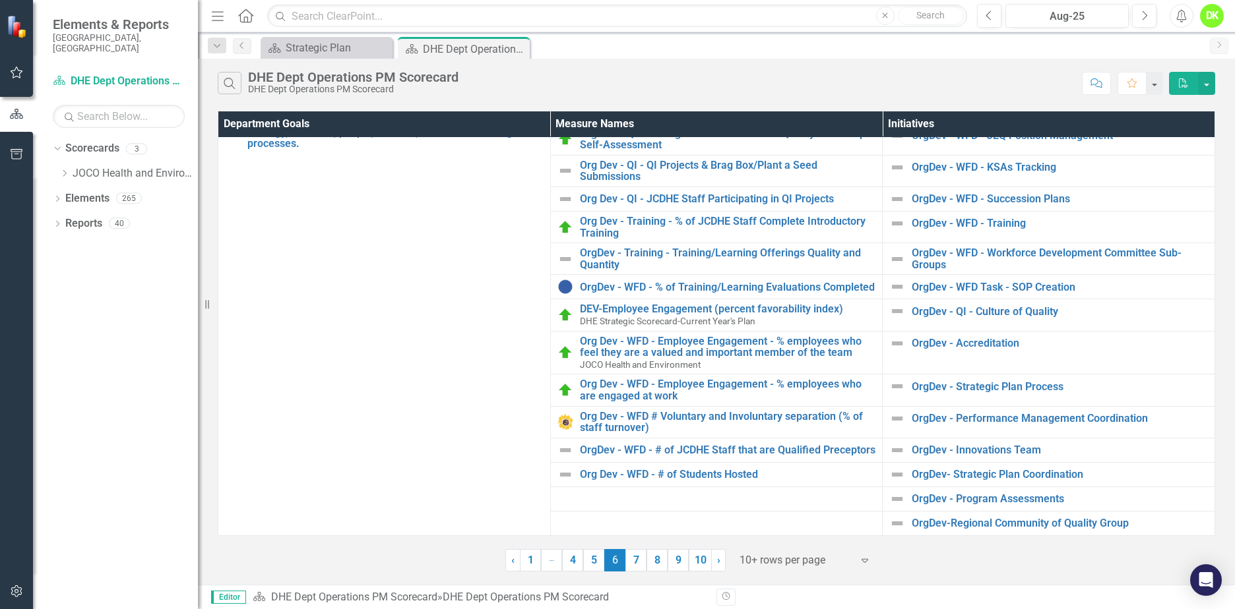
click at [640, 566] on link "7" at bounding box center [635, 560] width 21 height 22
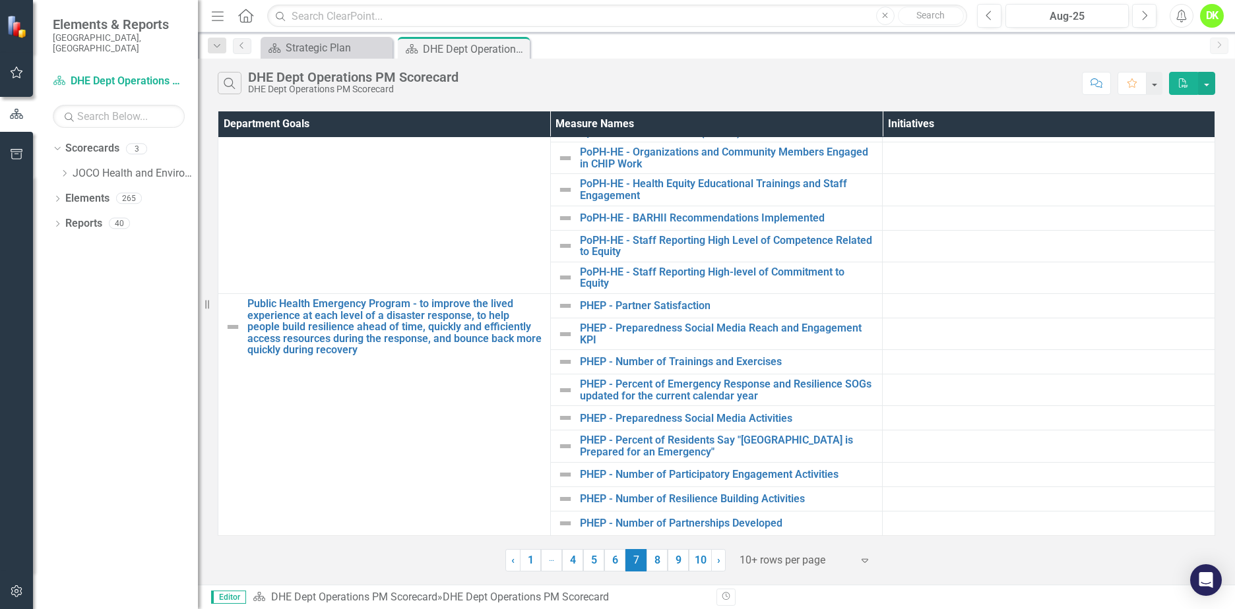
scroll to position [93, 0]
click at [649, 555] on link "8" at bounding box center [656, 560] width 21 height 22
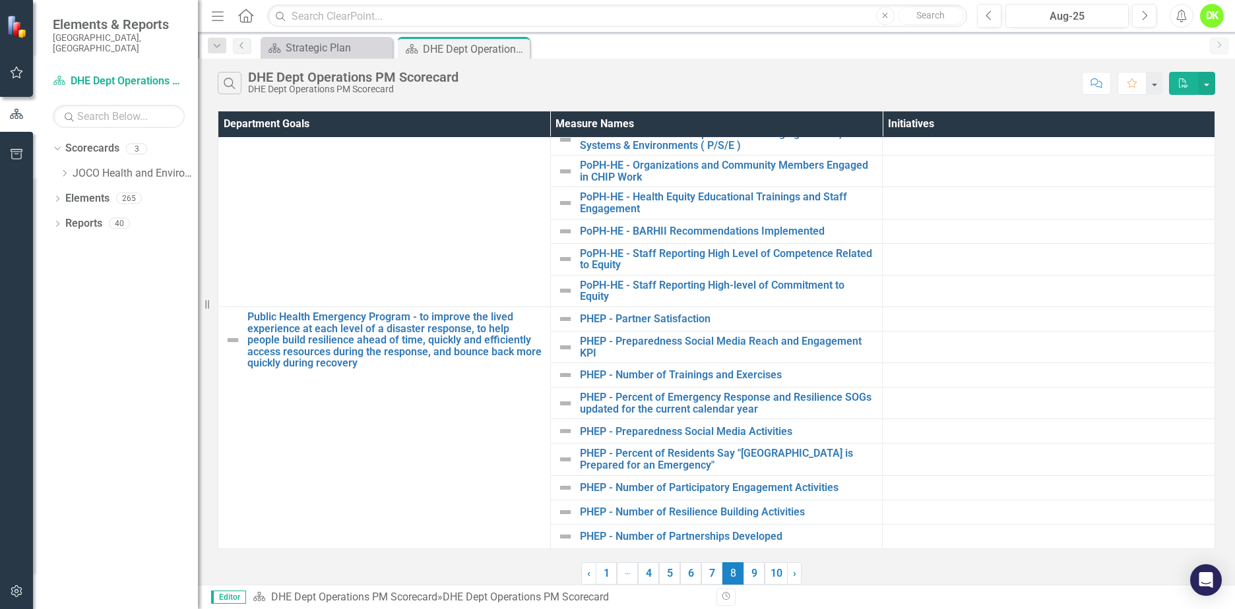
scroll to position [0, 0]
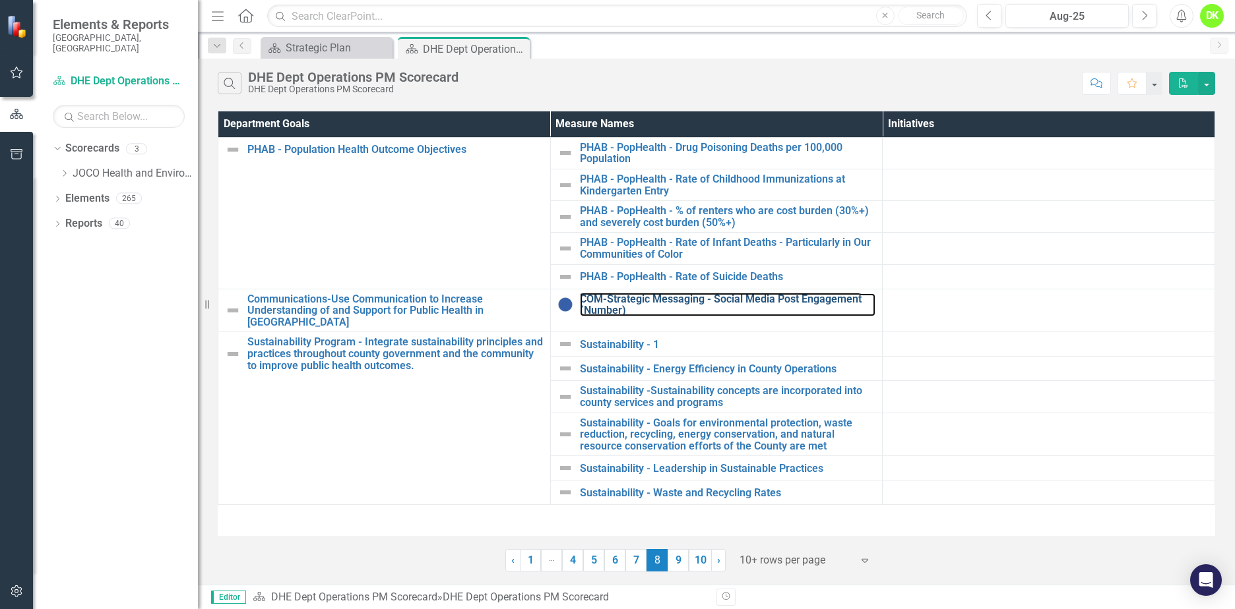
click at [733, 300] on link "COM-Strategic Messaging - Social Media Post Engagement (Number)" at bounding box center [728, 305] width 296 height 23
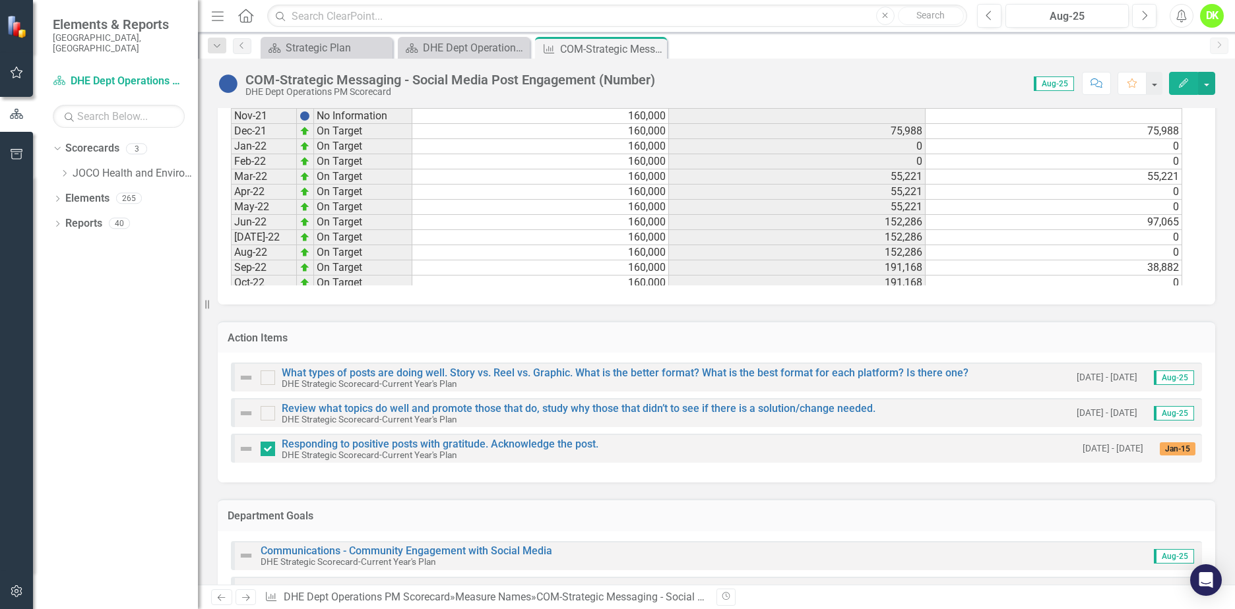
scroll to position [1331, 0]
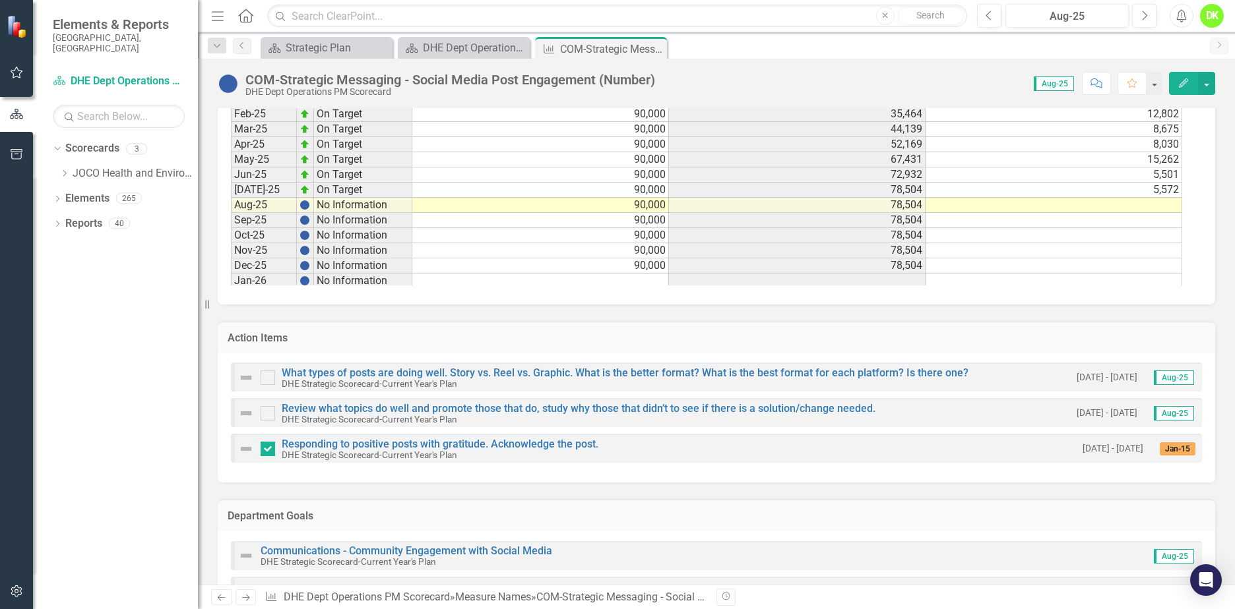
click at [0, 0] on icon "Close" at bounding box center [0, 0] width 0 height 0
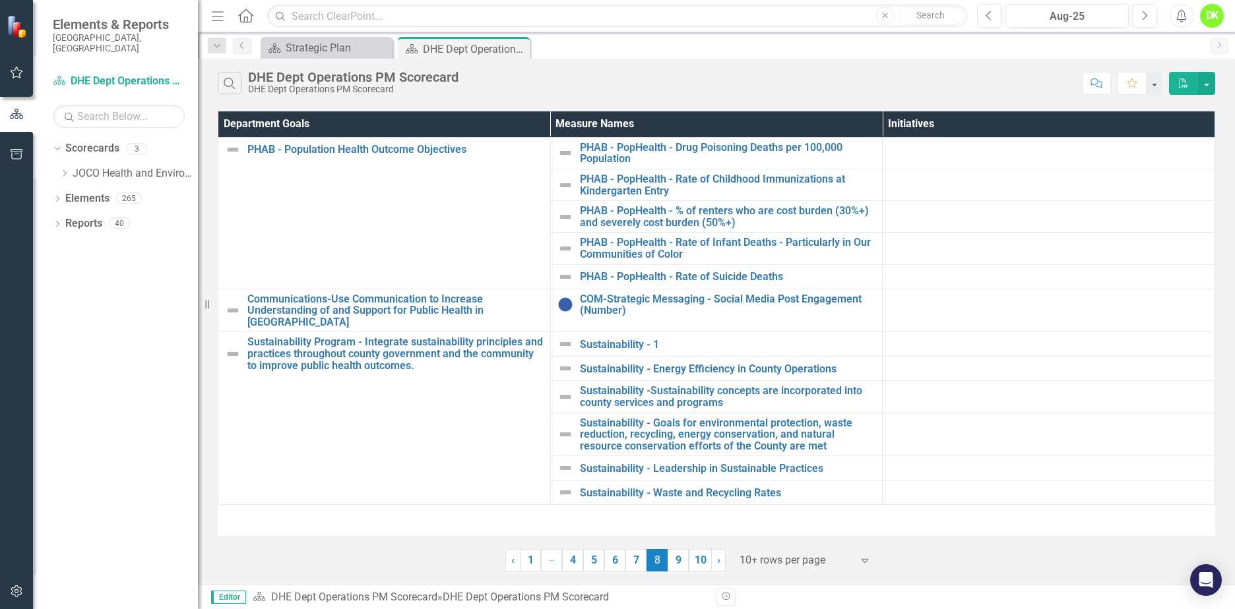
click at [677, 558] on link "9" at bounding box center [678, 560] width 21 height 22
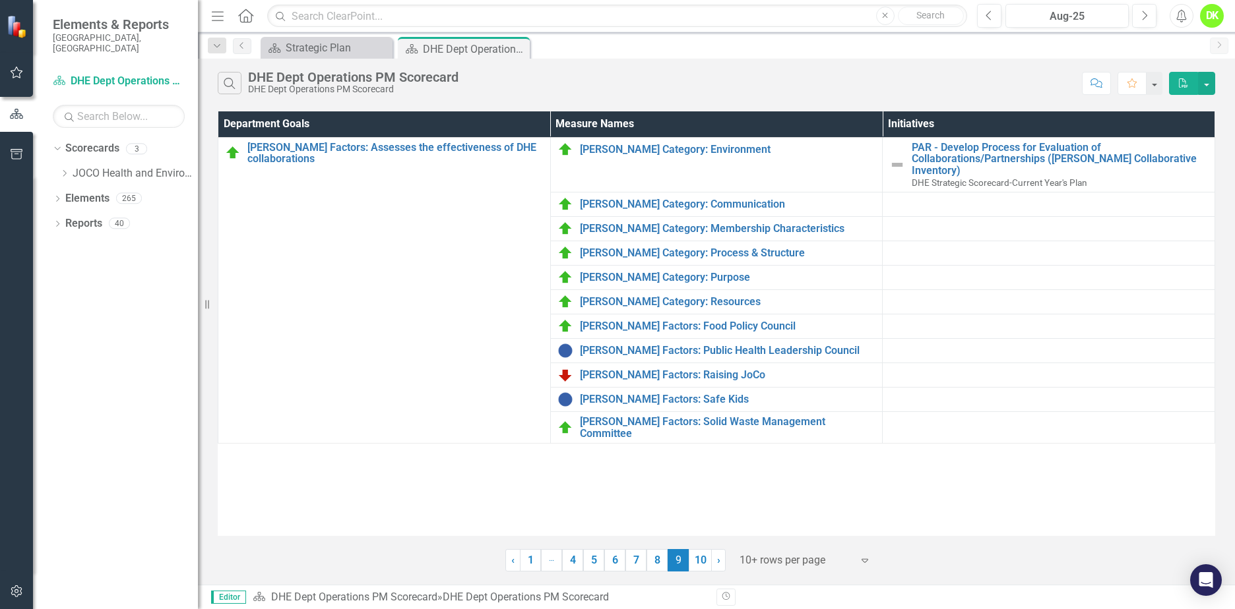
click at [704, 567] on link "10" at bounding box center [700, 560] width 23 height 22
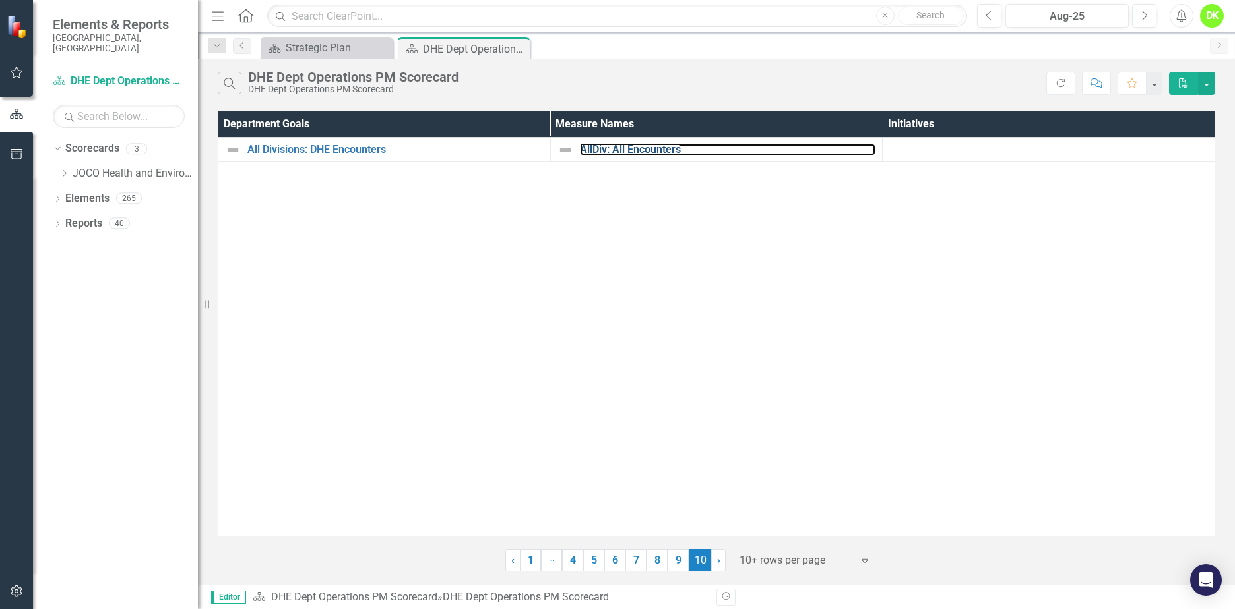
click at [619, 144] on link "AllDiv: All Encounters" at bounding box center [728, 150] width 296 height 12
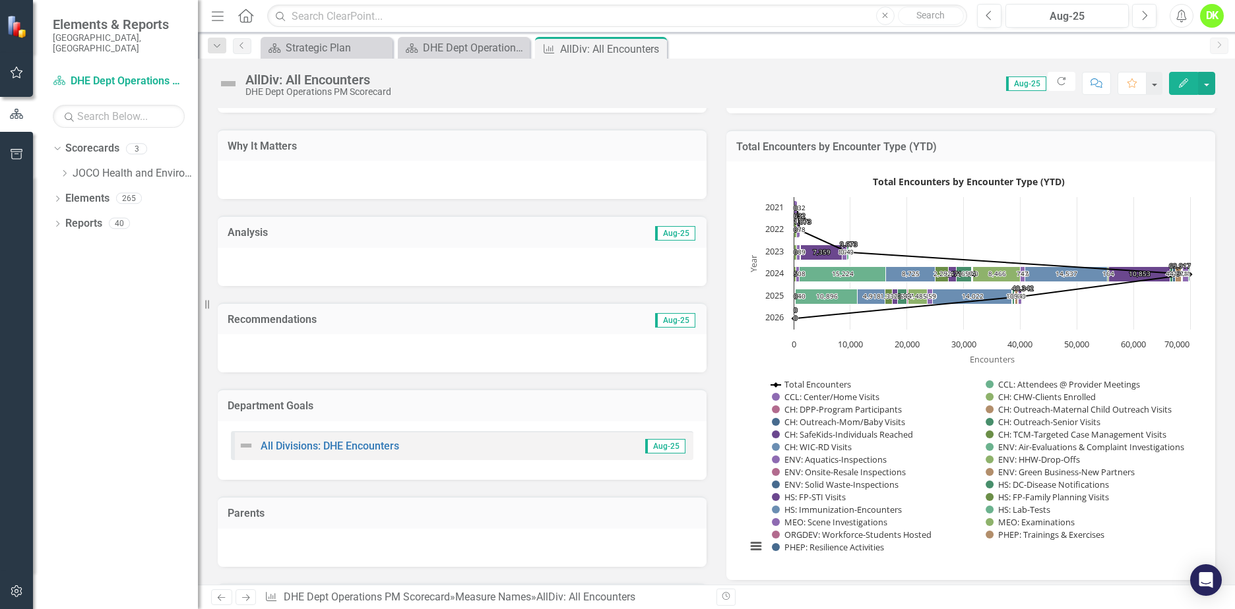
click at [0, 0] on icon "Close" at bounding box center [0, 0] width 0 height 0
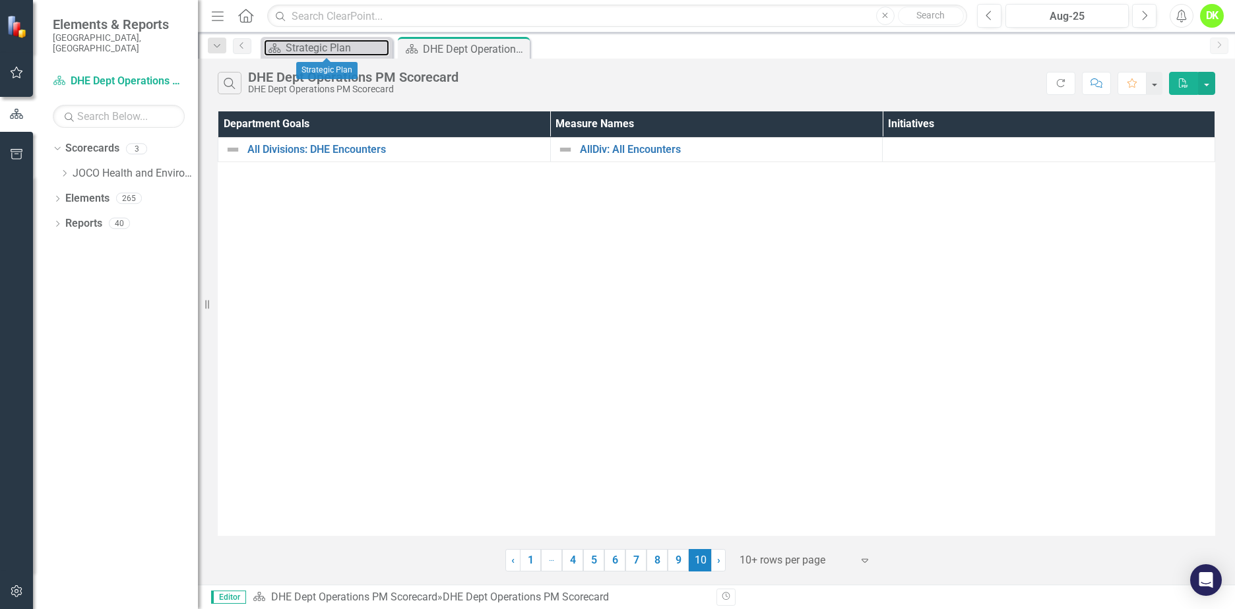
click at [317, 47] on div "Strategic Plan" at bounding box center [338, 48] width 104 height 16
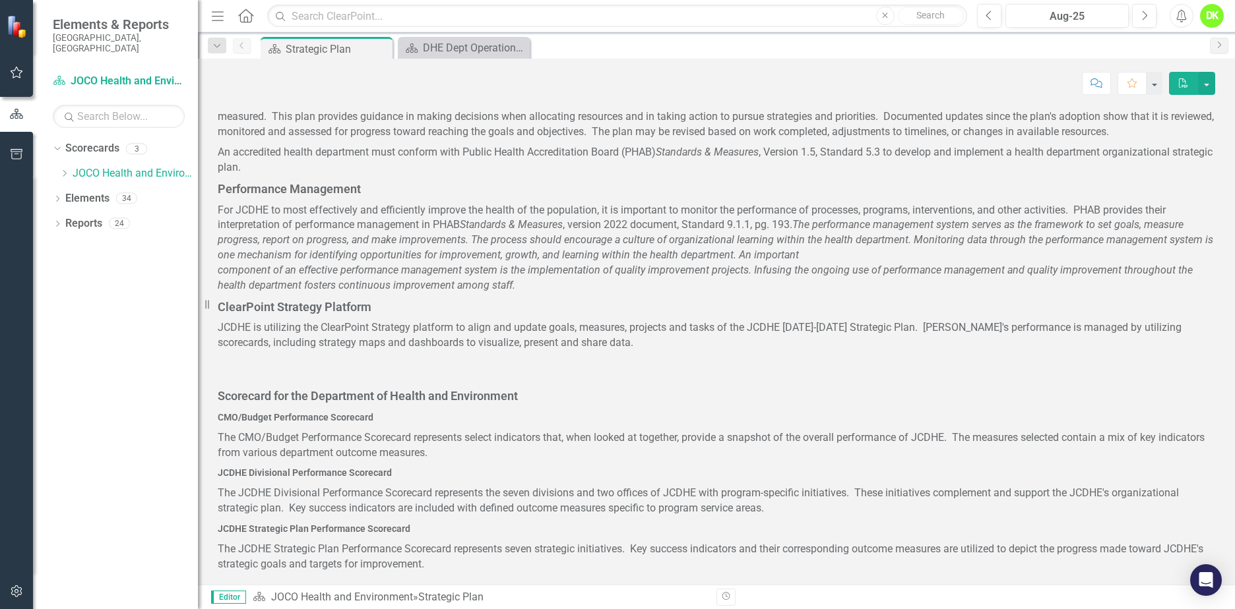
scroll to position [470, 0]
click at [66, 170] on icon "Dropdown" at bounding box center [64, 174] width 10 height 8
click at [140, 216] on link "DHE Dept Operations PM Scorecard" at bounding box center [142, 223] width 112 height 15
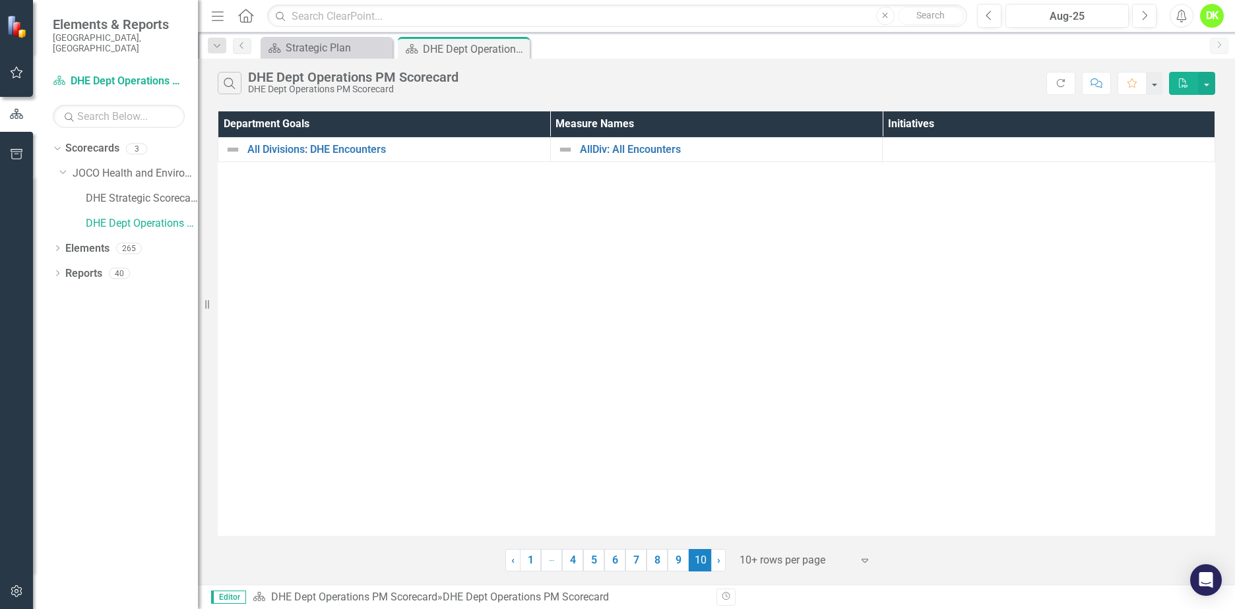
click at [573, 566] on link "4" at bounding box center [572, 560] width 21 height 22
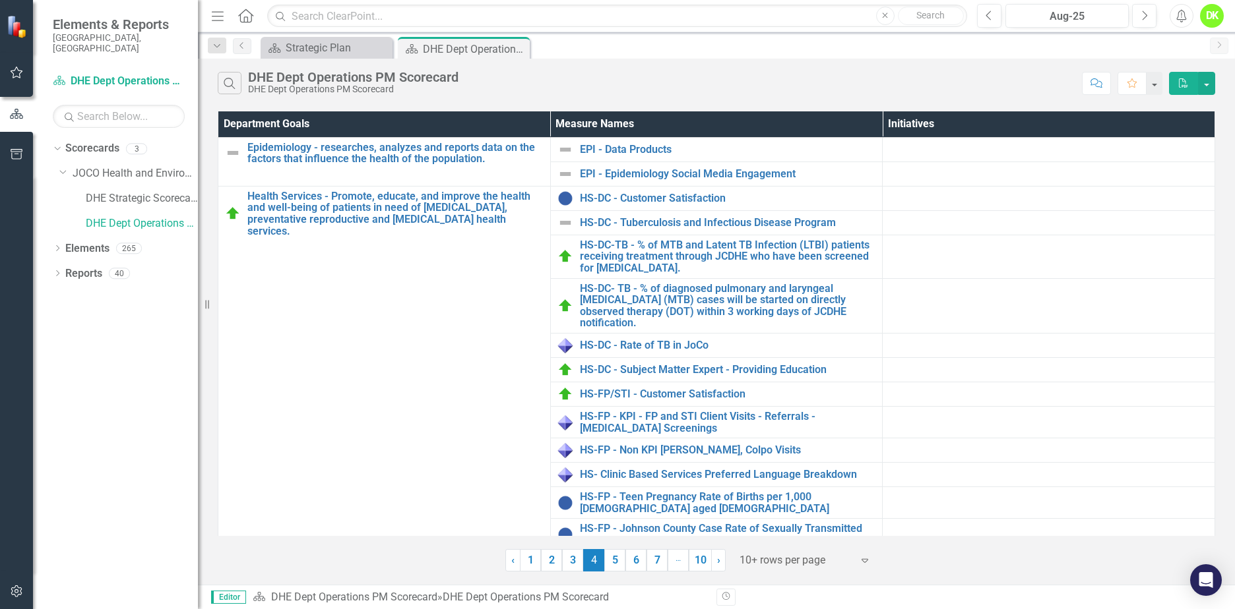
click at [572, 566] on link "3" at bounding box center [572, 560] width 21 height 22
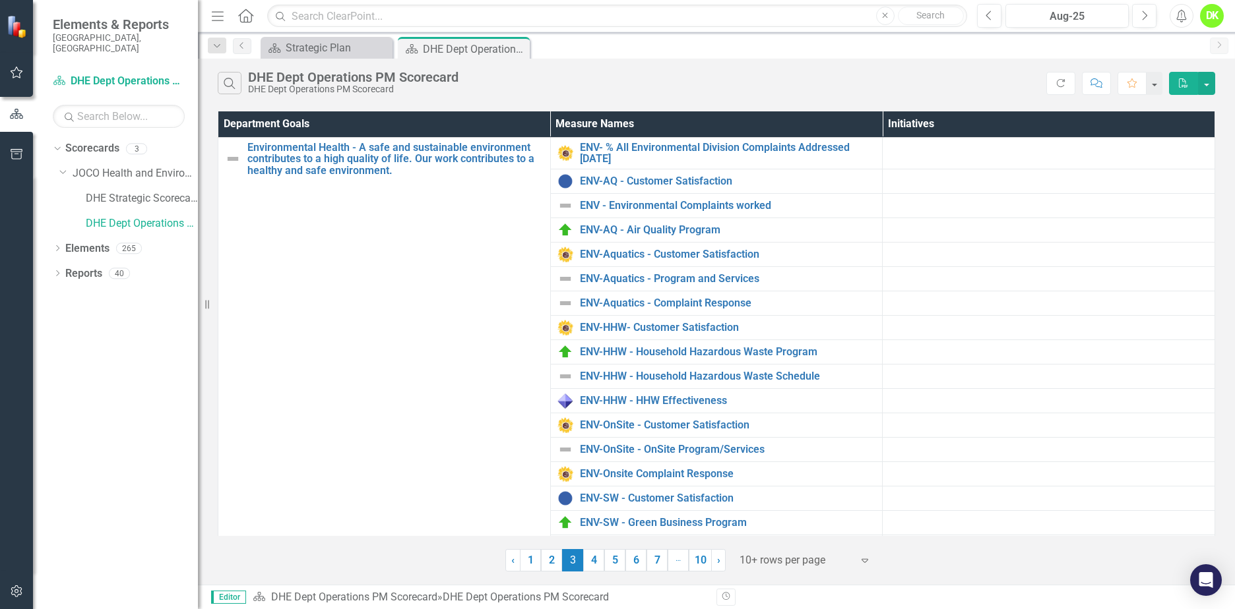
click at [555, 564] on link "2" at bounding box center [551, 560] width 21 height 22
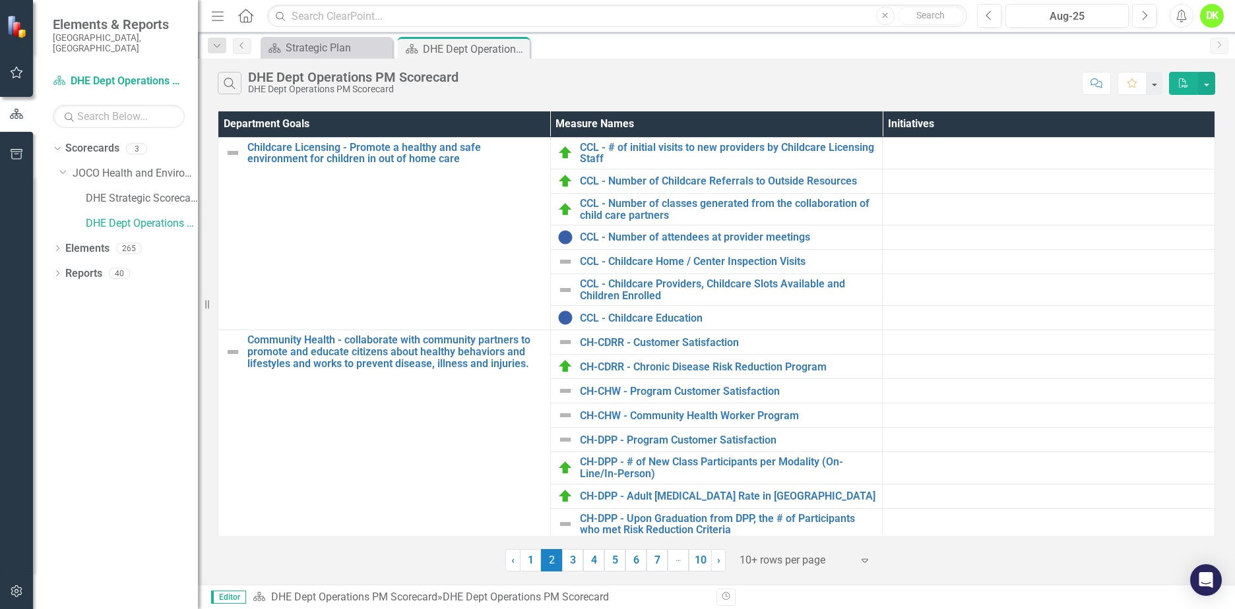
drag, startPoint x: 344, startPoint y: 555, endPoint x: 285, endPoint y: 550, distance: 59.6
click at [285, 550] on div "‹ Previous 1 2 (current) 3 4 5 6 7 … More 10 › Next 10+ rows per page Expand" at bounding box center [716, 556] width 997 height 32
